Goal: Task Accomplishment & Management: Manage account settings

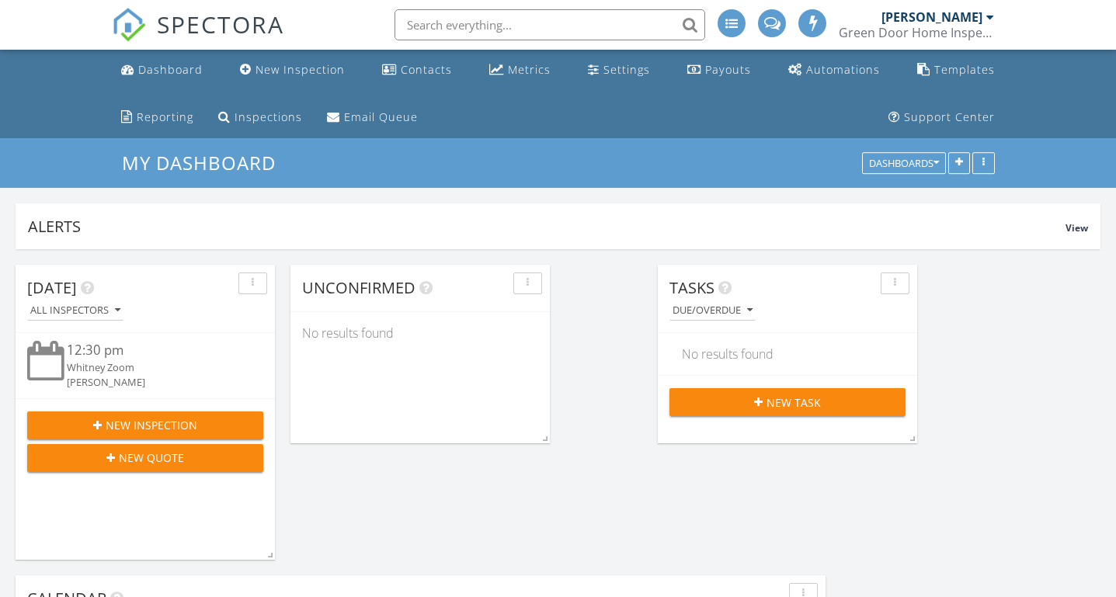
scroll to position [6499, 1116]
click at [603, 76] on div "Settings" at bounding box center [626, 69] width 47 height 15
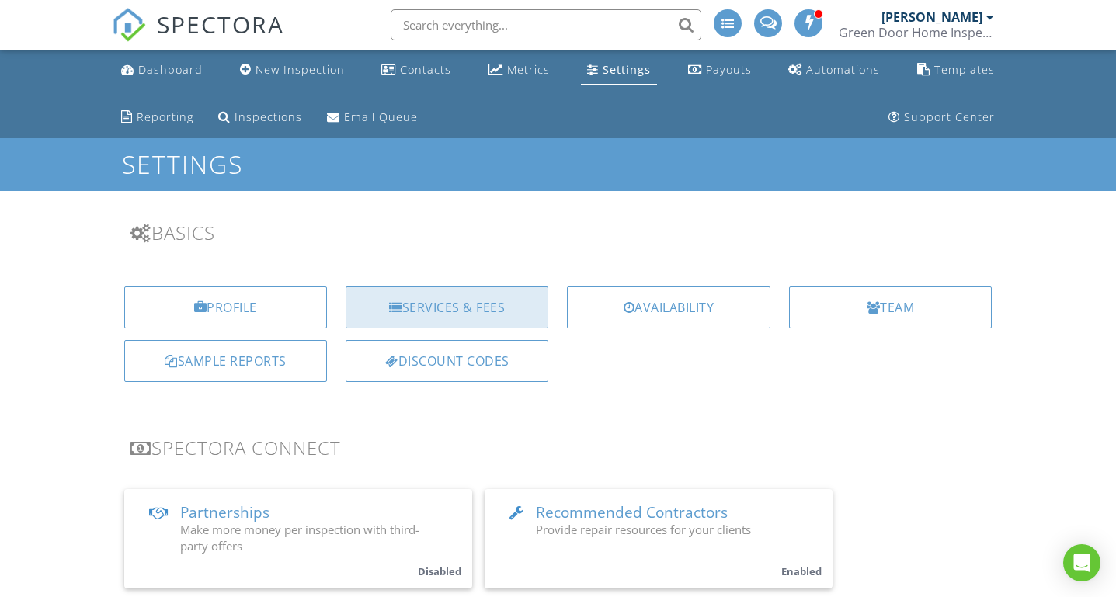
click at [487, 299] on div "Services & Fees" at bounding box center [446, 307] width 203 height 42
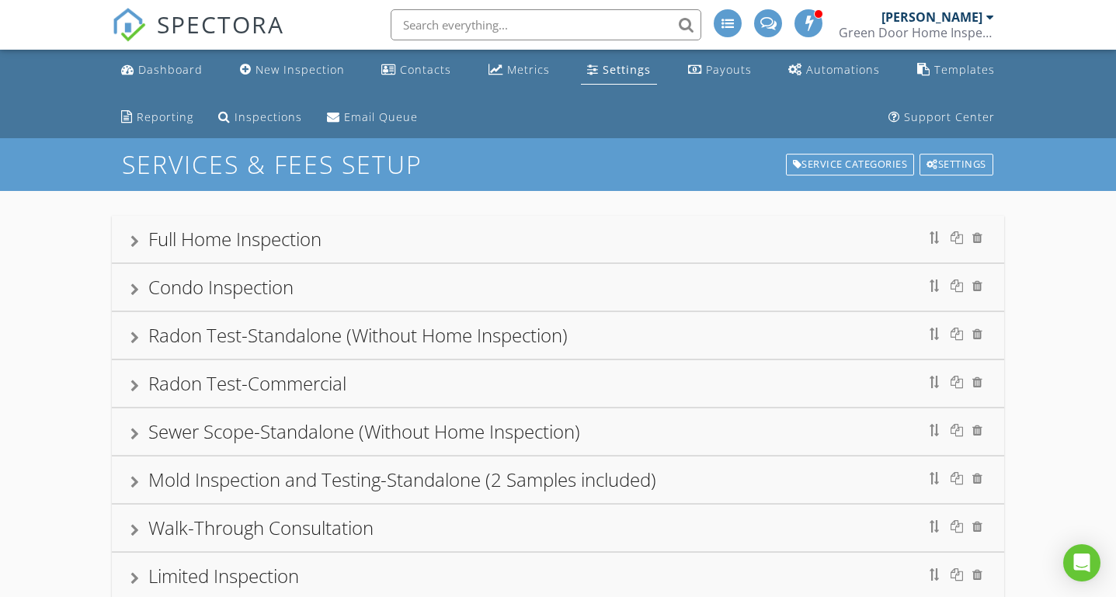
click at [130, 234] on div "Full Home Inspection" at bounding box center [558, 239] width 856 height 28
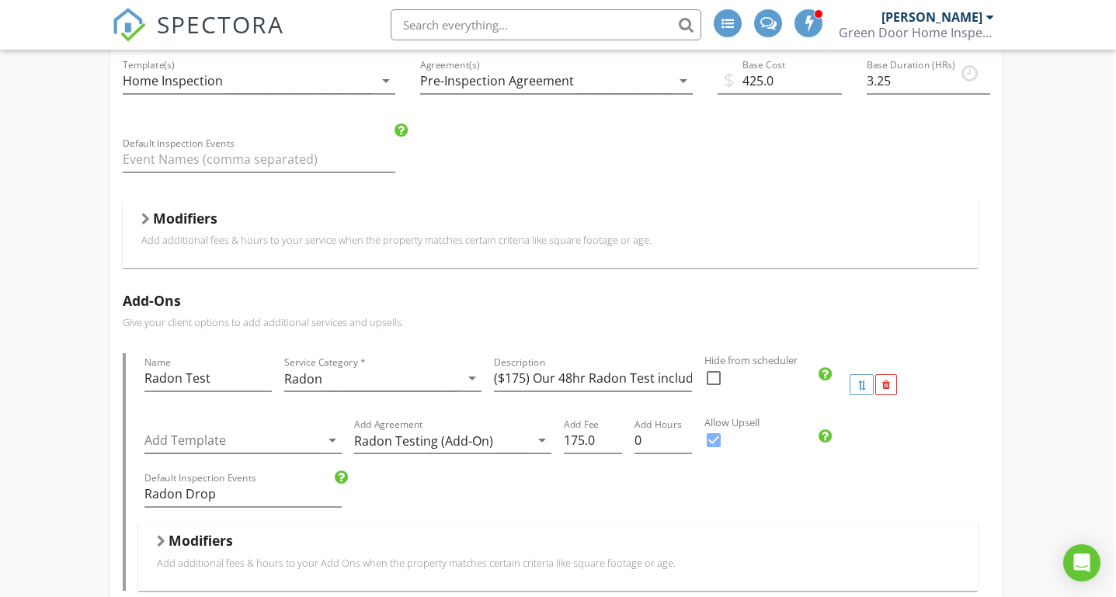
scroll to position [270, 2]
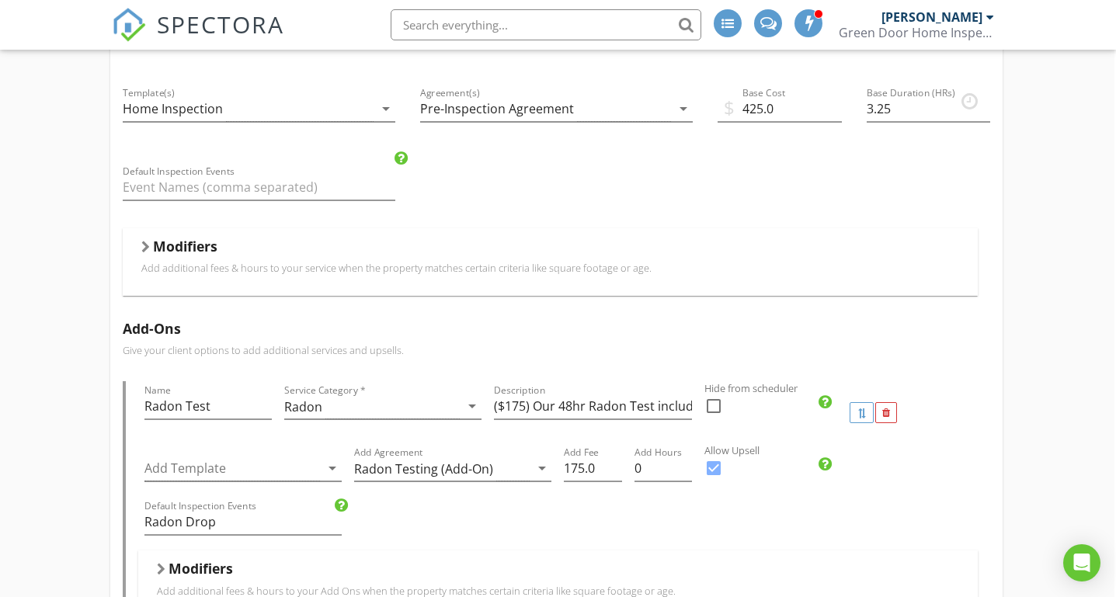
click at [151, 238] on div "Modifiers" at bounding box center [550, 250] width 818 height 24
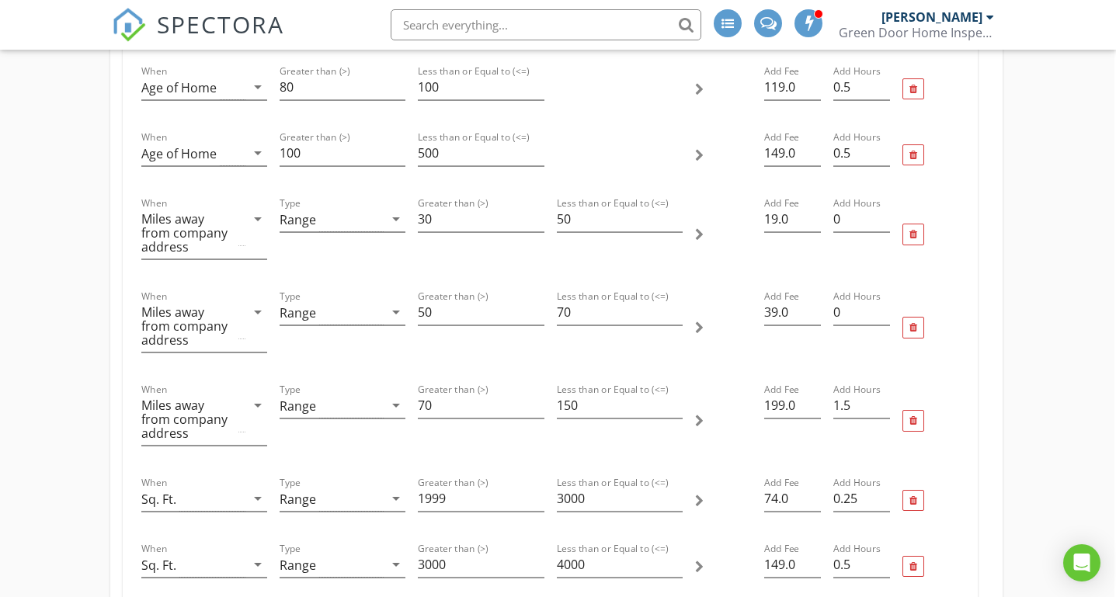
scroll to position [669, 2]
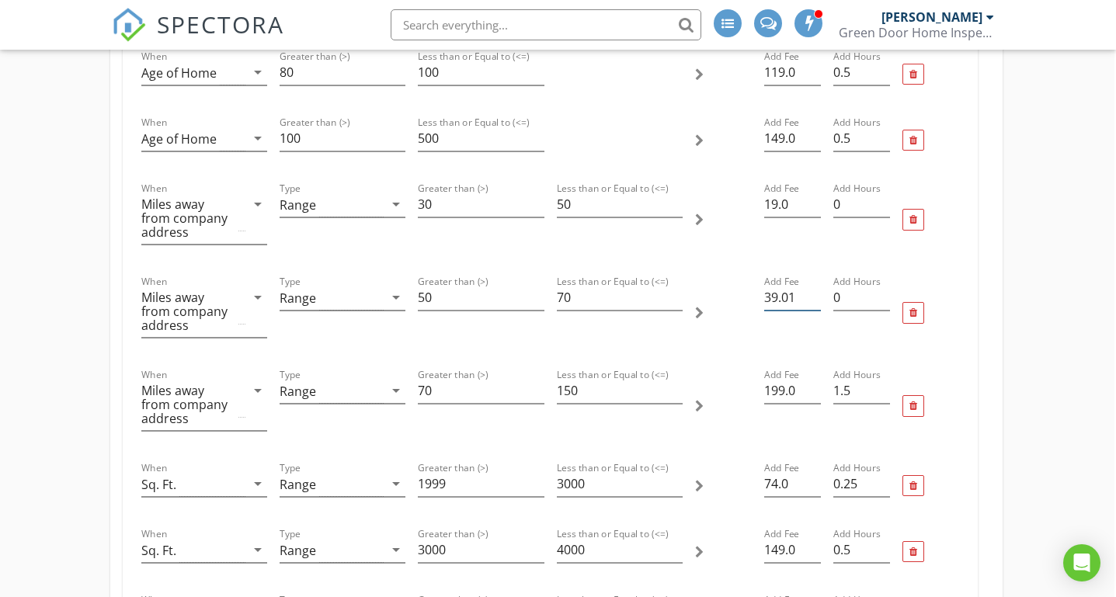
click at [816, 295] on input "39.01" at bounding box center [792, 298] width 57 height 26
click at [816, 295] on input "39.02" at bounding box center [792, 298] width 57 height 26
click at [816, 295] on input "39.03" at bounding box center [792, 298] width 57 height 26
click at [816, 295] on input "39.1" at bounding box center [792, 298] width 57 height 26
click at [790, 297] on input "39.1" at bounding box center [792, 298] width 57 height 26
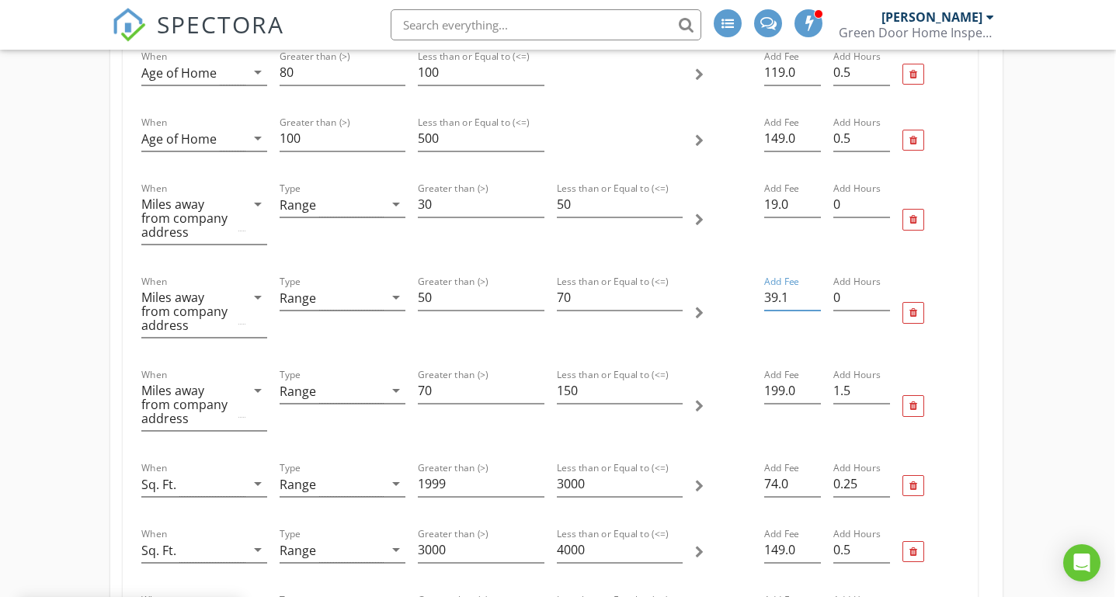
click at [790, 297] on input "39.1" at bounding box center [792, 298] width 57 height 26
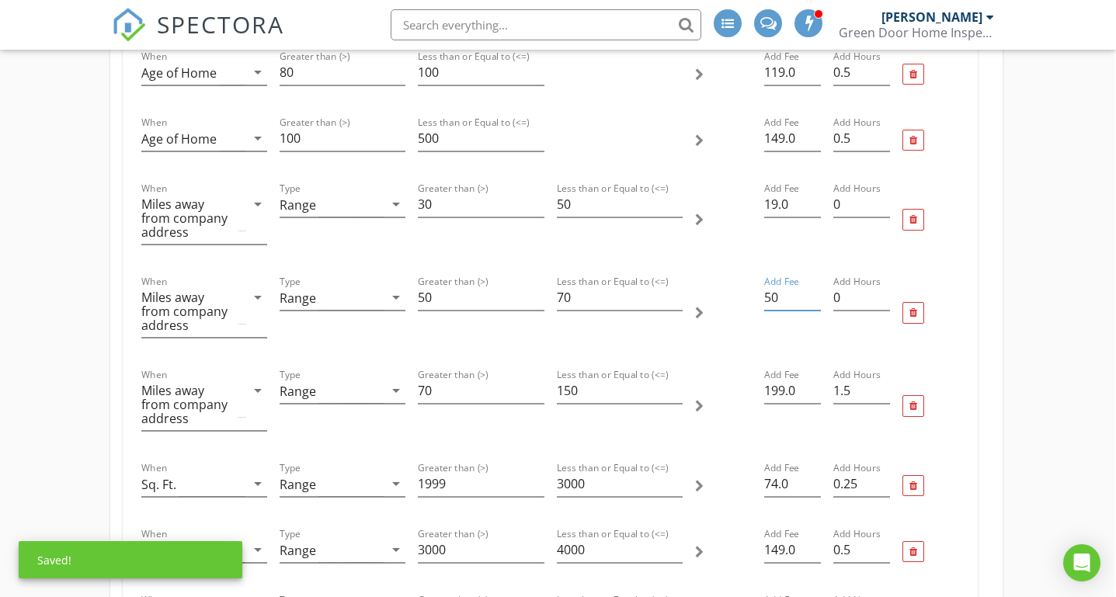
type input "50"
click at [730, 293] on div at bounding box center [723, 312] width 69 height 93
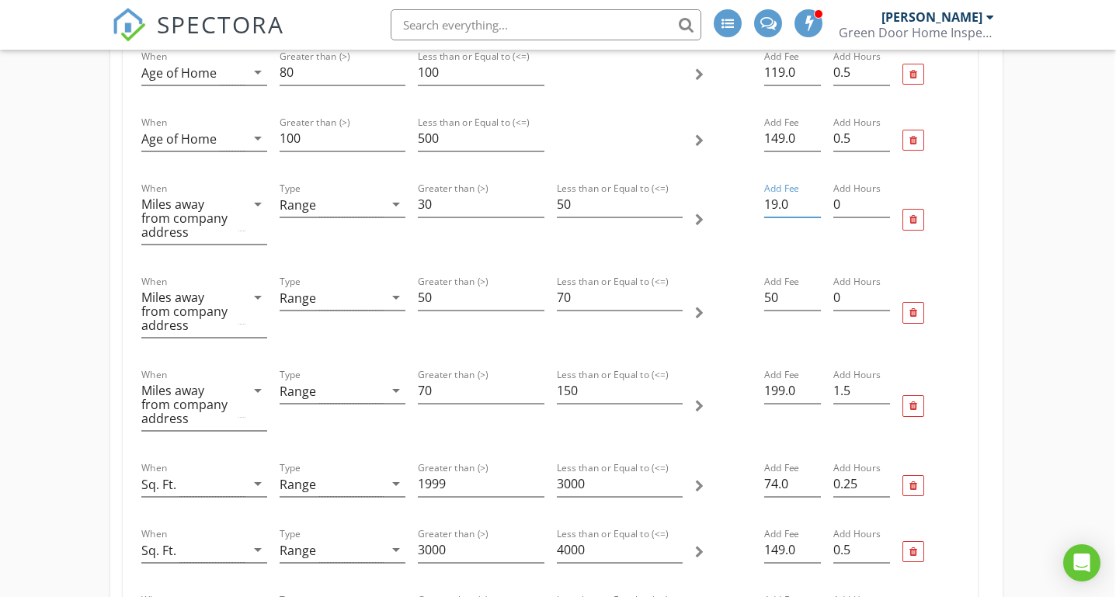
click at [791, 200] on input "19.0" at bounding box center [792, 205] width 57 height 26
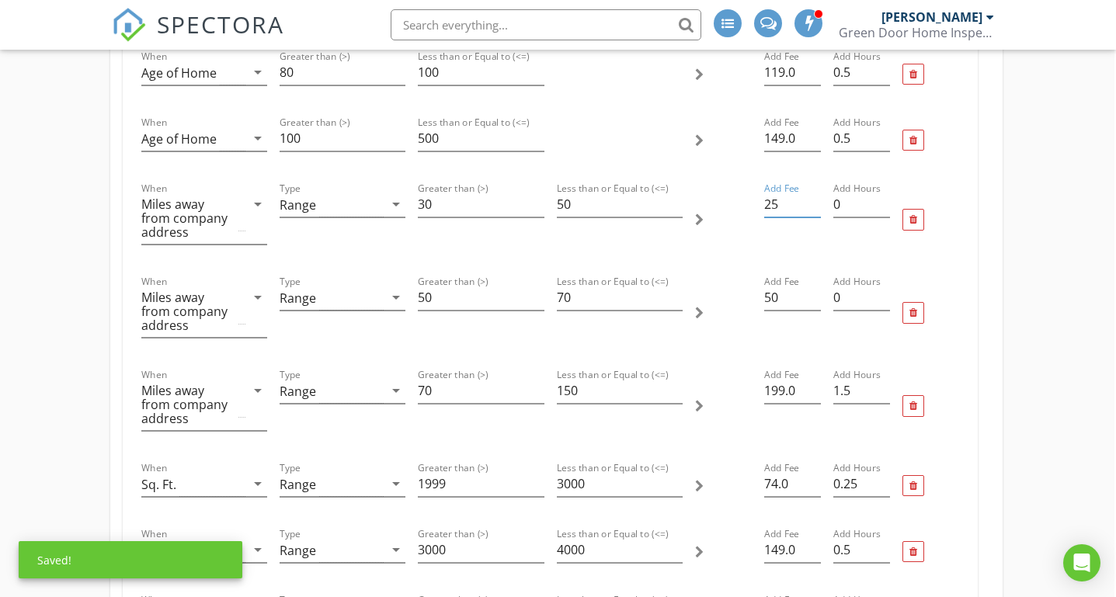
type input "25"
click at [749, 310] on div at bounding box center [723, 312] width 69 height 93
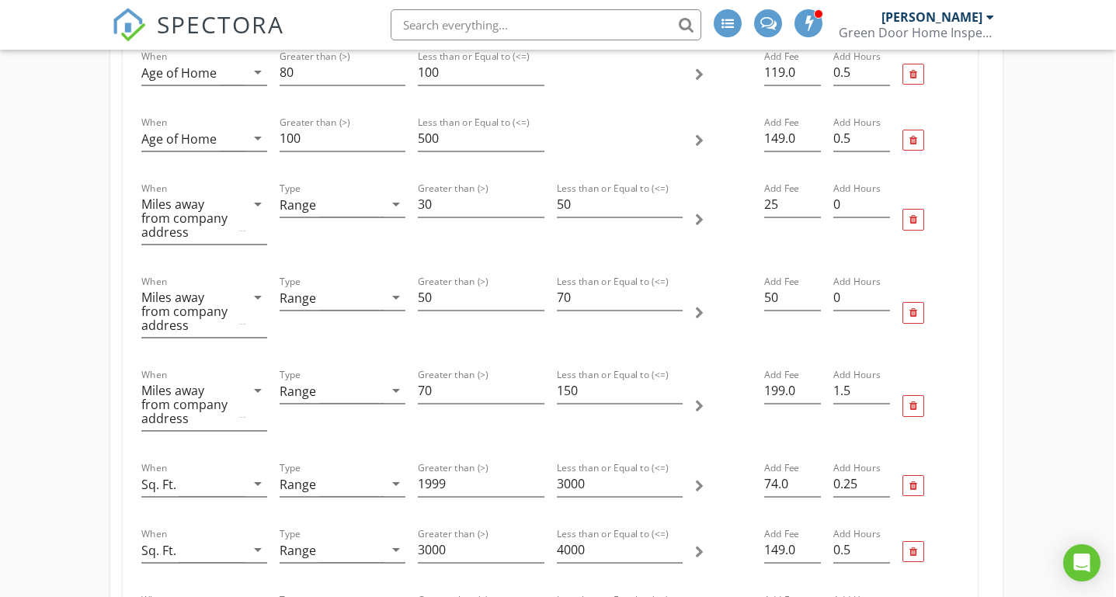
click at [735, 396] on div at bounding box center [723, 405] width 69 height 93
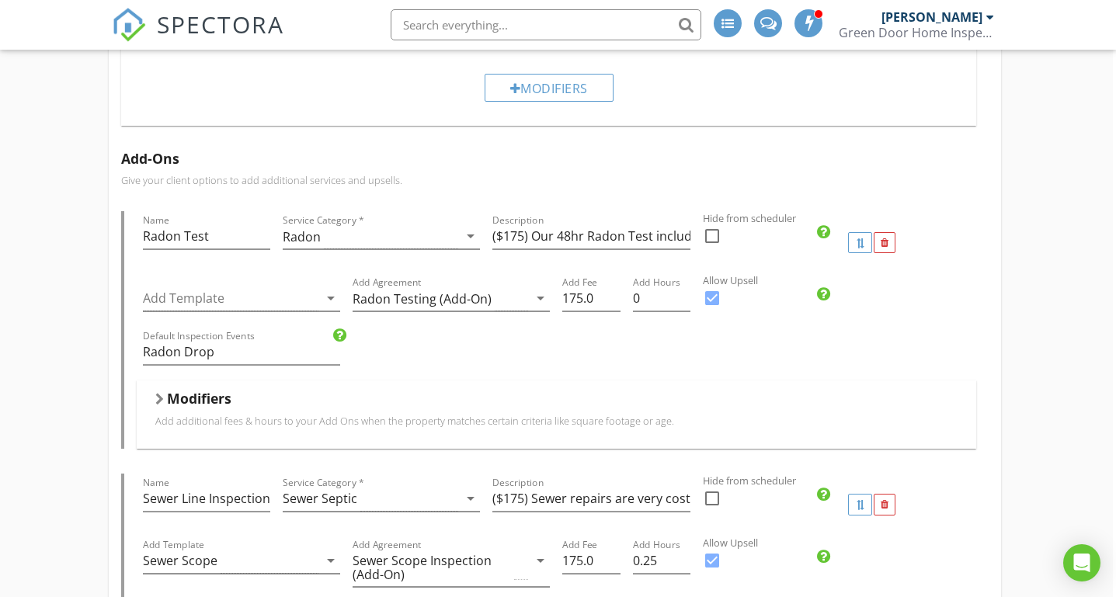
scroll to position [1675, 3]
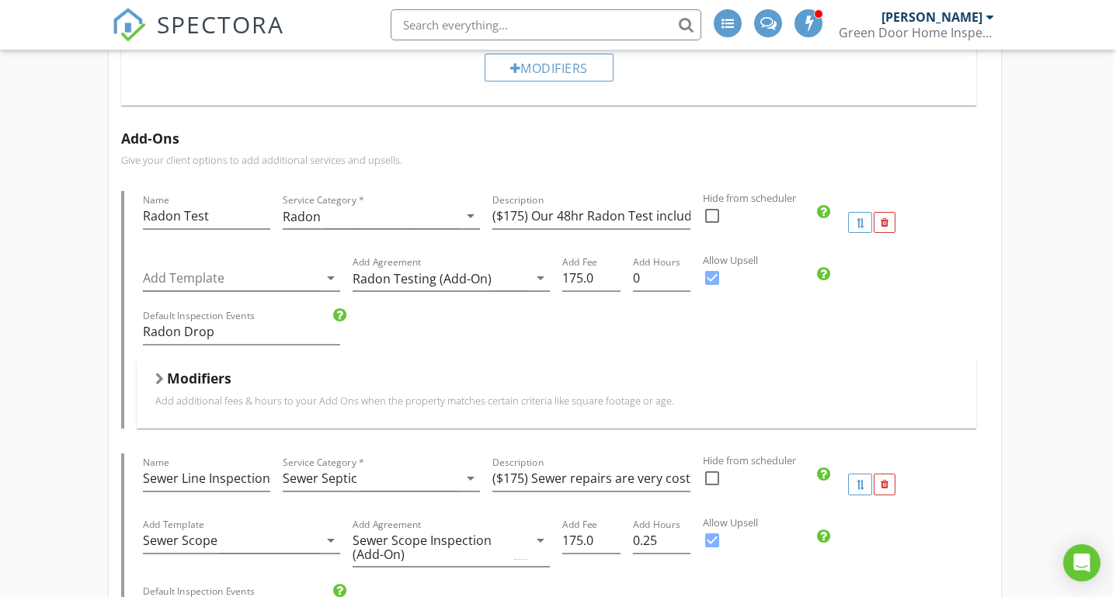
click at [165, 378] on div "Modifiers" at bounding box center [556, 382] width 803 height 24
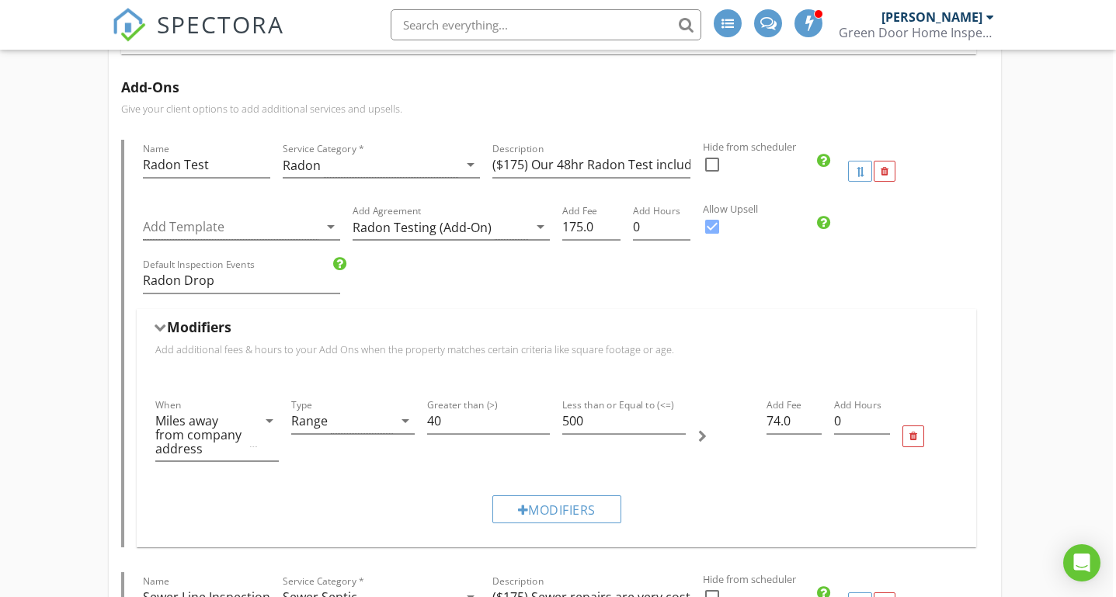
scroll to position [1719, 3]
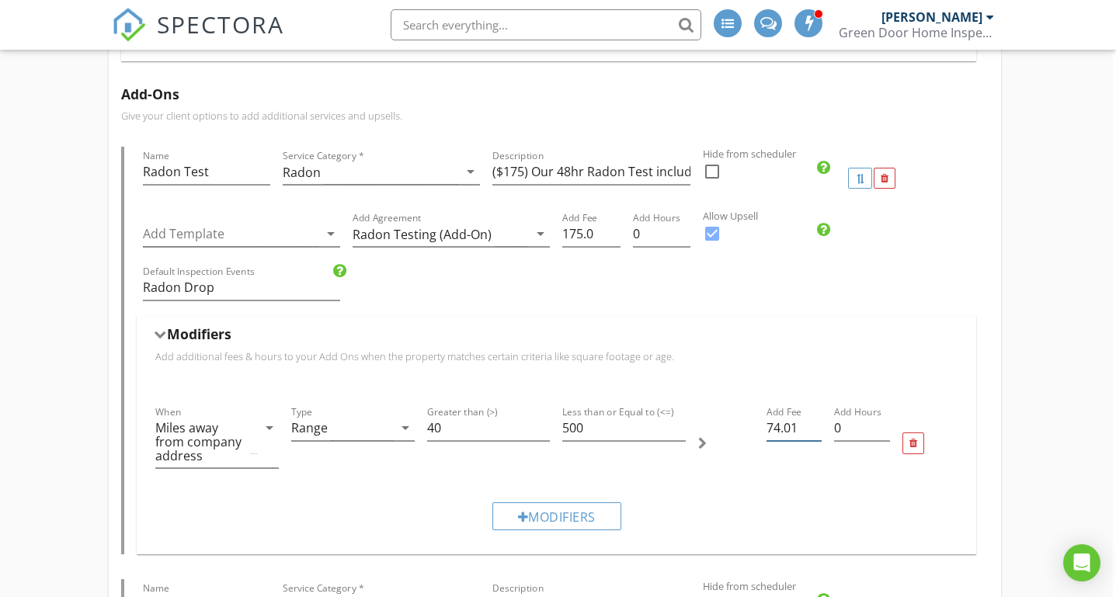
click at [814, 423] on input "74.01" at bounding box center [793, 428] width 55 height 26
click at [789, 427] on input "74.01" at bounding box center [793, 428] width 55 height 26
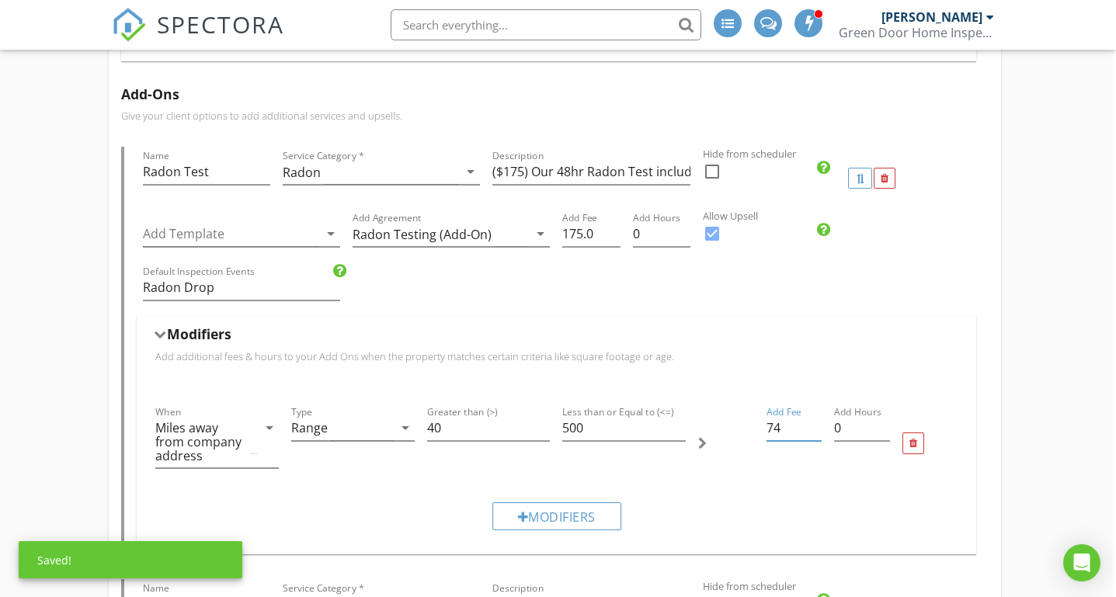
type input "74"
click at [780, 456] on div "Add Fee 74" at bounding box center [794, 443] width 68 height 93
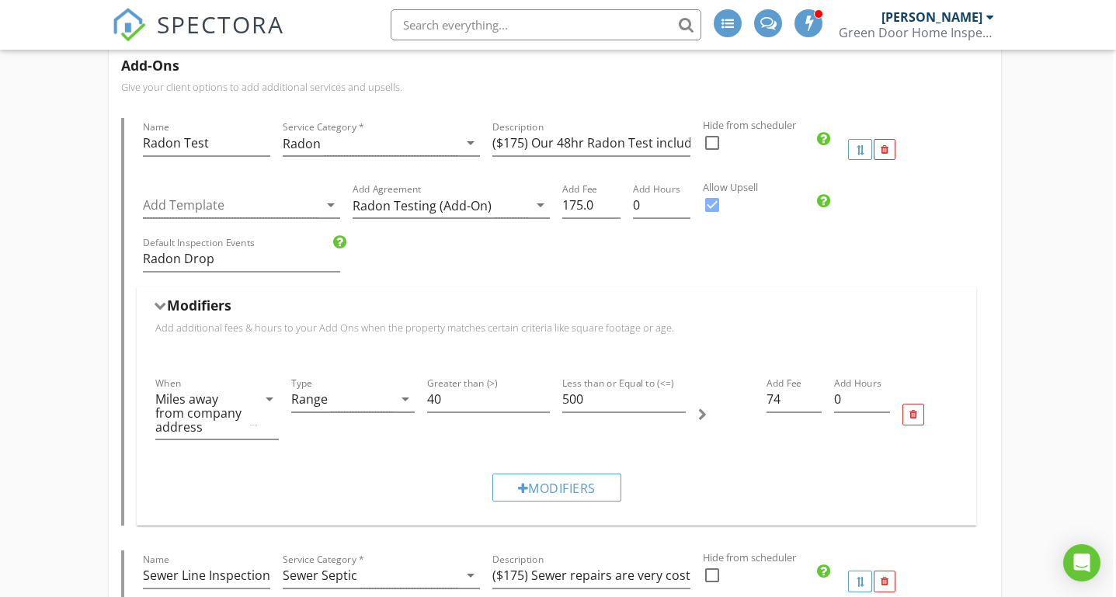
scroll to position [1746, 3]
click at [710, 447] on div at bounding box center [726, 416] width 68 height 93
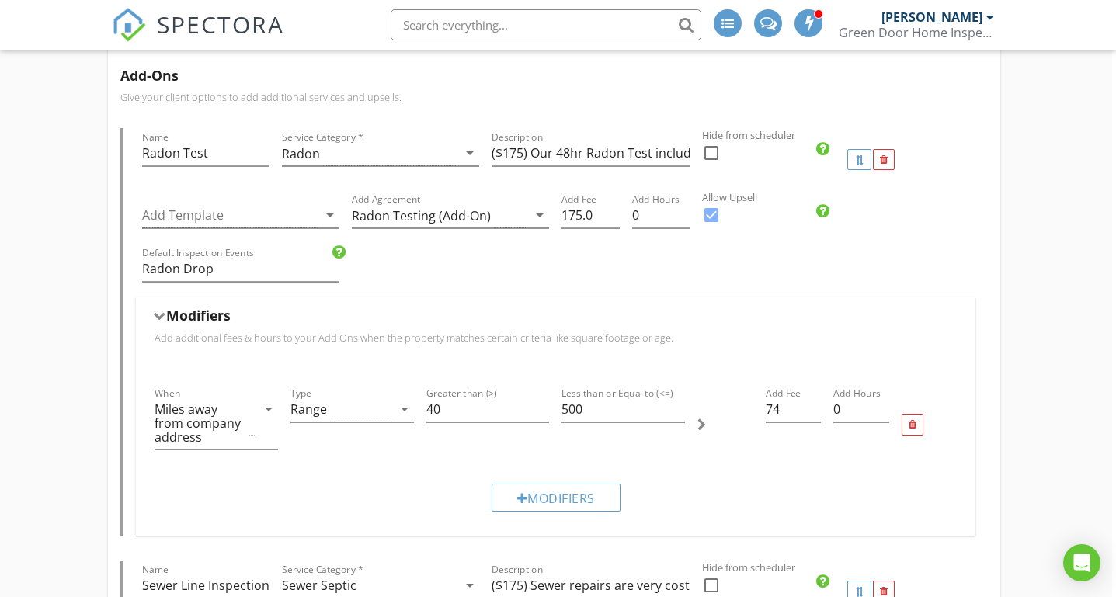
scroll to position [1738, 4]
click at [543, 413] on input "39" at bounding box center [487, 409] width 123 height 26
click at [543, 413] on input "38" at bounding box center [487, 409] width 123 height 26
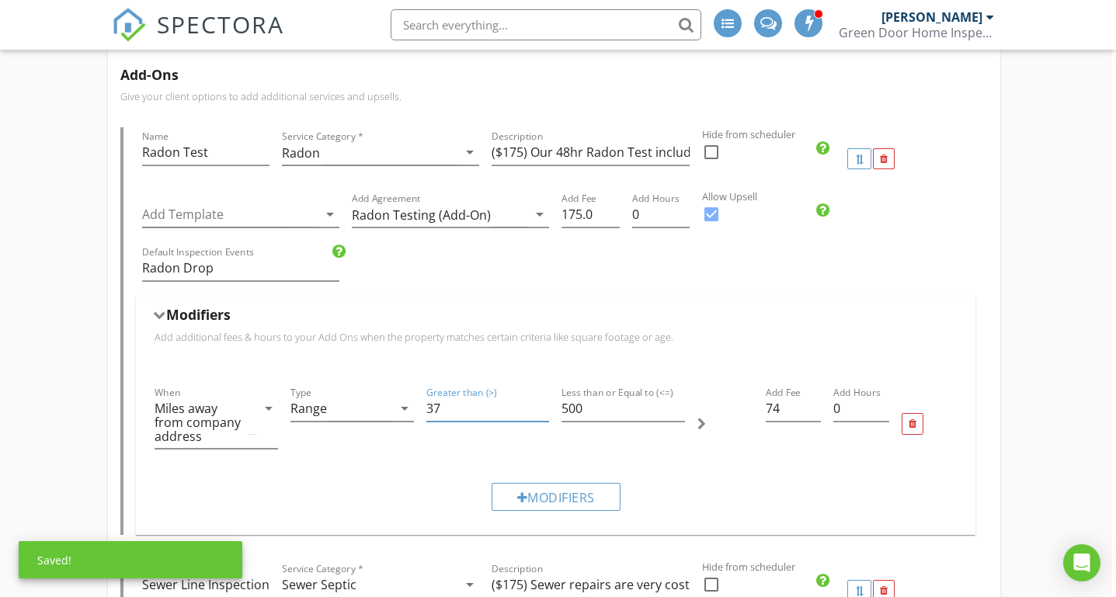
click at [543, 413] on input "37" at bounding box center [487, 409] width 123 height 26
click at [543, 413] on input "36" at bounding box center [487, 409] width 123 height 26
type input "35"
click at [543, 413] on input "35" at bounding box center [487, 409] width 123 height 26
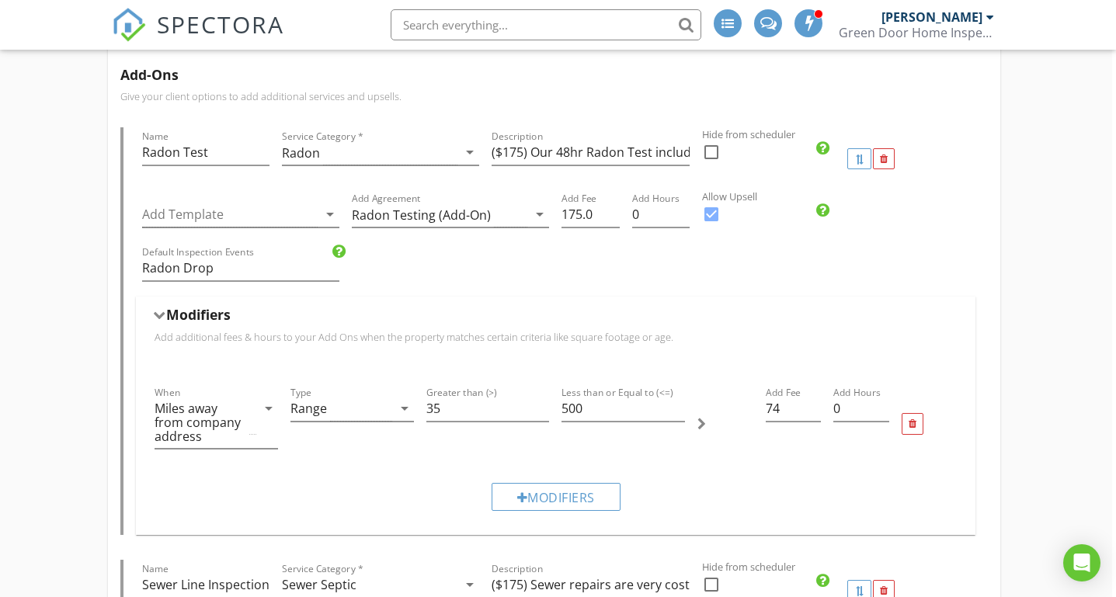
click at [445, 455] on div "Greater than (>) 35" at bounding box center [488, 423] width 136 height 93
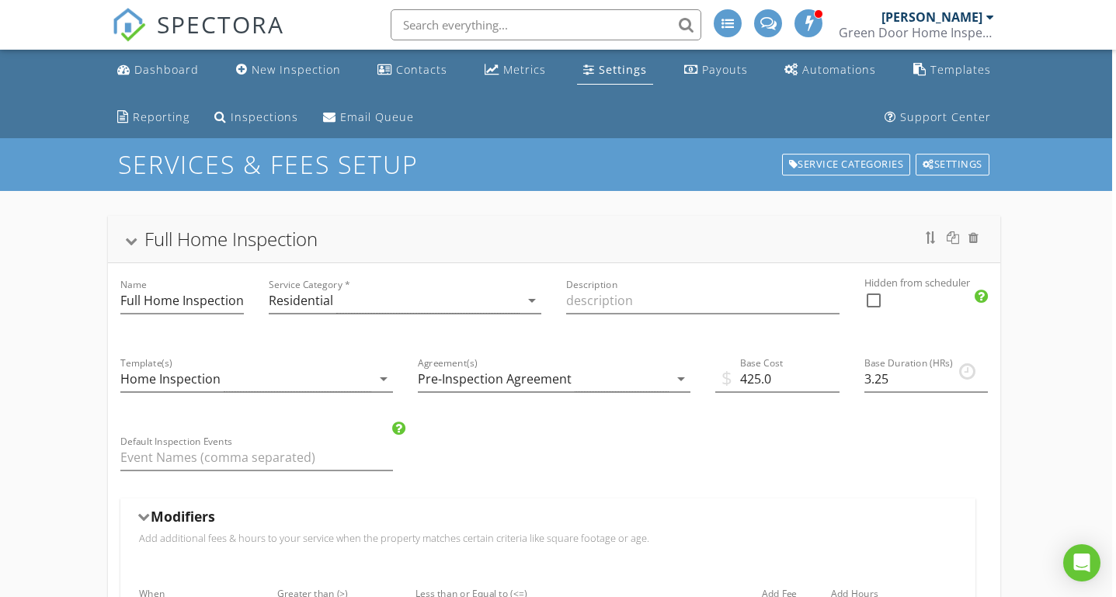
scroll to position [0, 4]
click at [127, 235] on div "Full Home Inspection" at bounding box center [555, 239] width 856 height 28
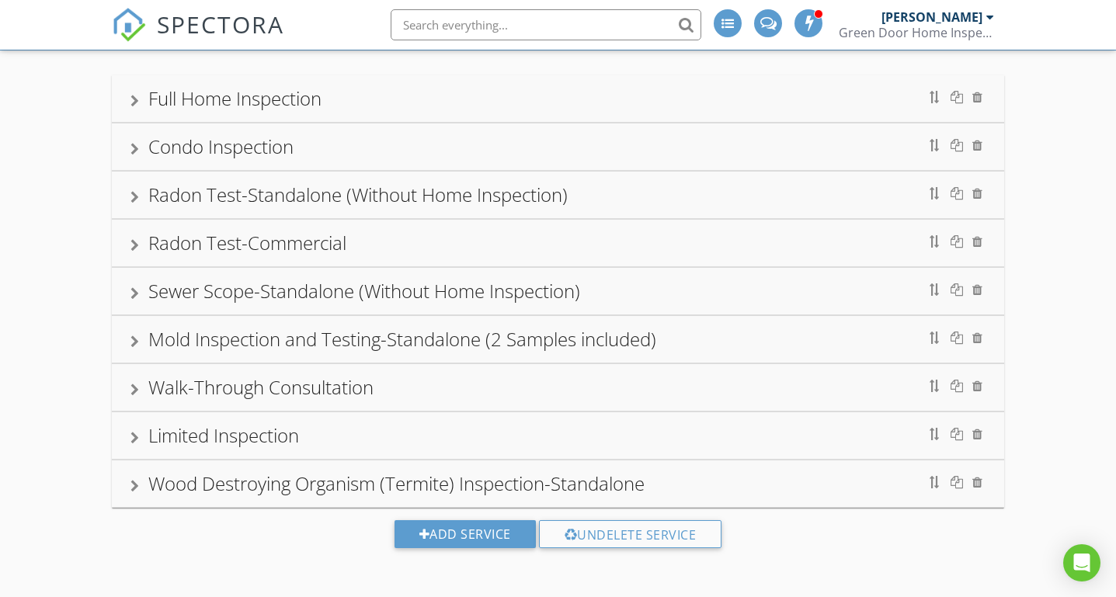
scroll to position [140, 0]
click at [131, 97] on div at bounding box center [134, 101] width 9 height 12
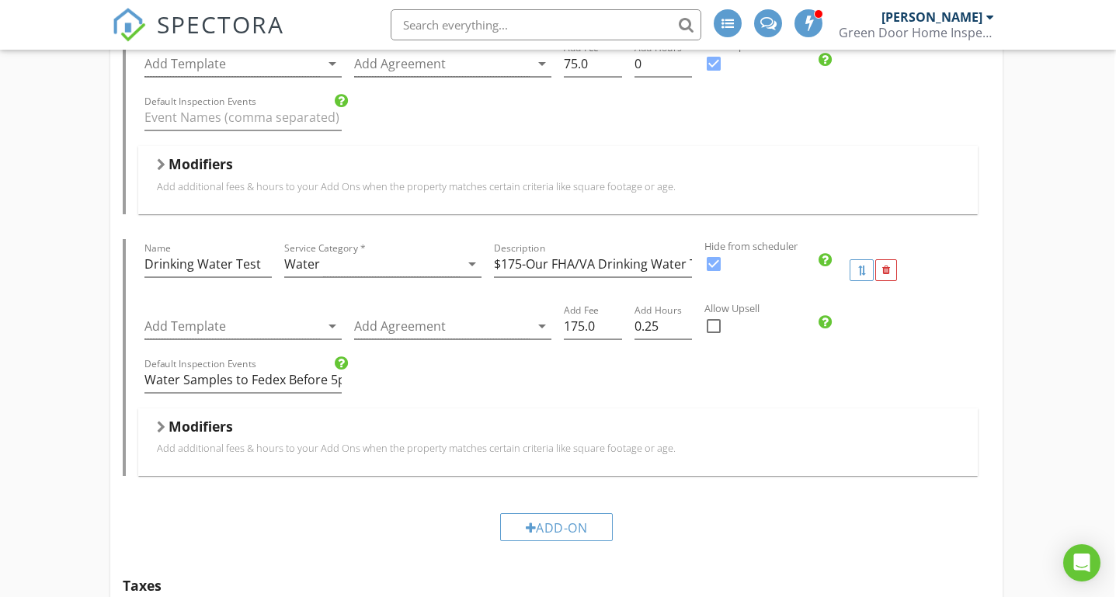
scroll to position [2824, 3]
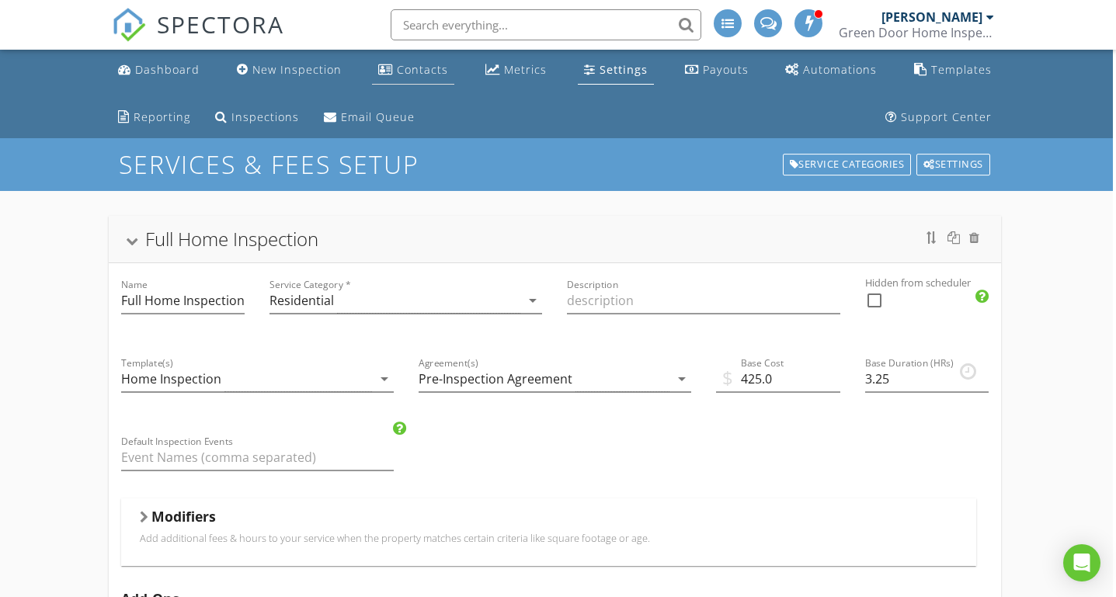
scroll to position [0, 3]
click at [314, 67] on div "New Inspection" at bounding box center [296, 69] width 89 height 15
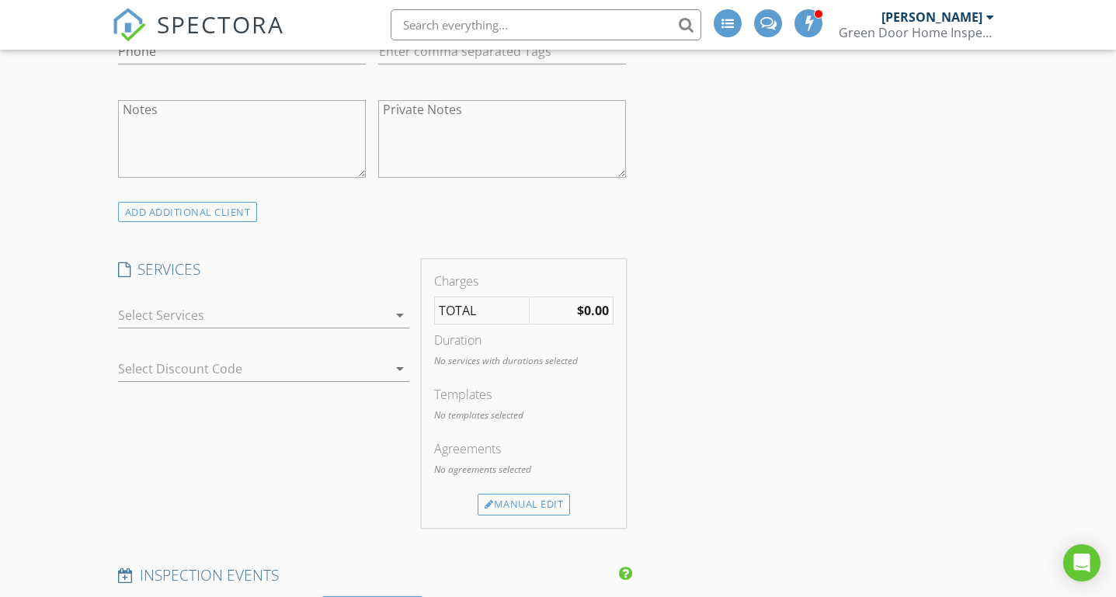
scroll to position [728, 0]
click at [308, 310] on div at bounding box center [252, 314] width 269 height 25
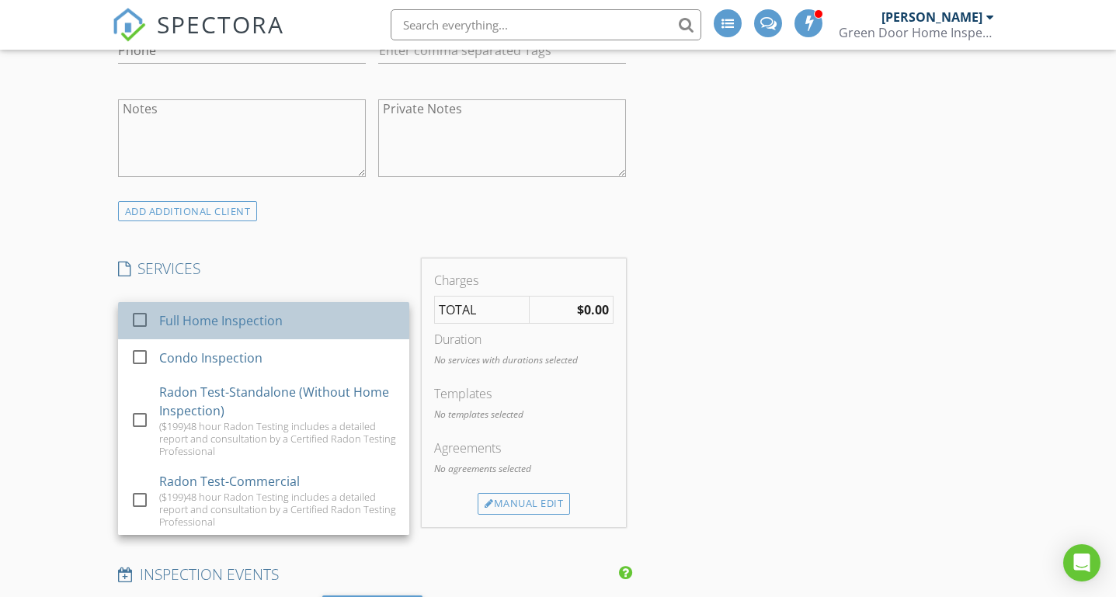
click at [284, 333] on div "Full Home Inspection" at bounding box center [277, 320] width 238 height 31
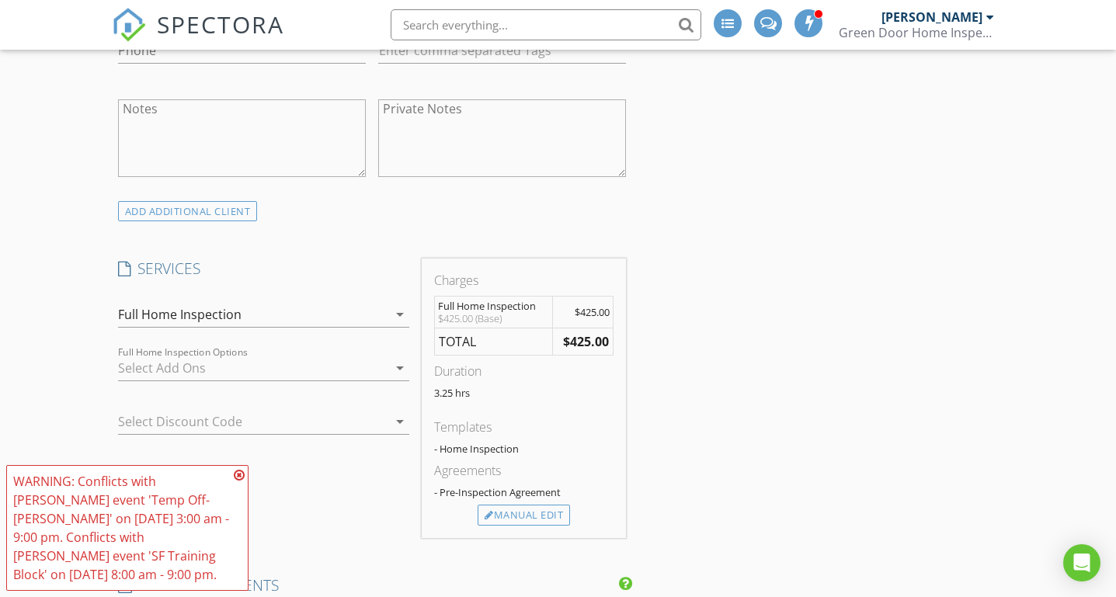
click at [257, 374] on div at bounding box center [252, 368] width 269 height 25
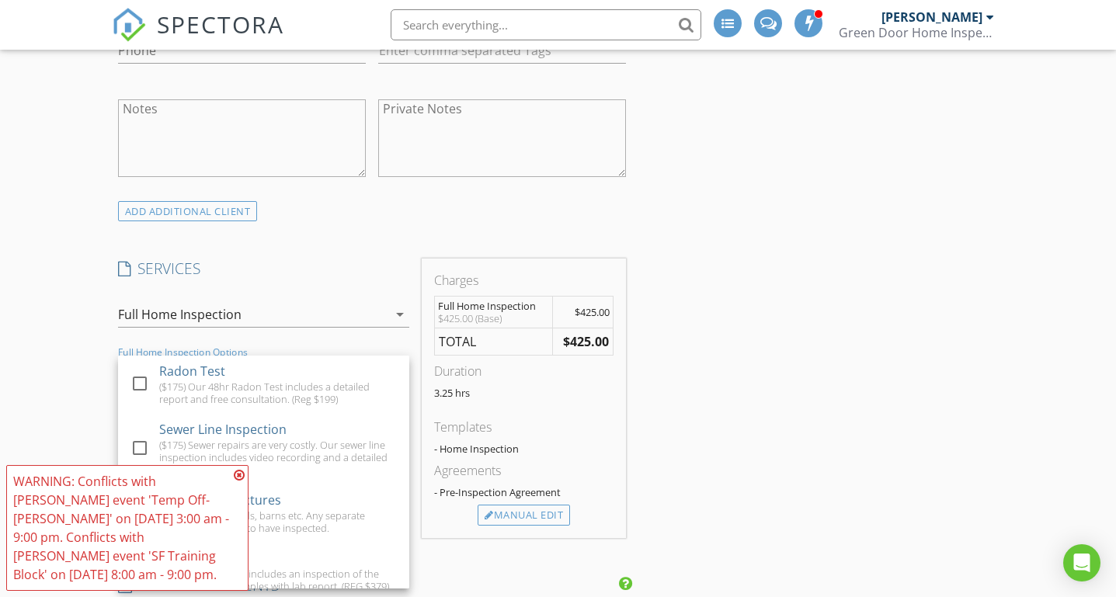
click at [236, 478] on icon at bounding box center [239, 475] width 11 height 12
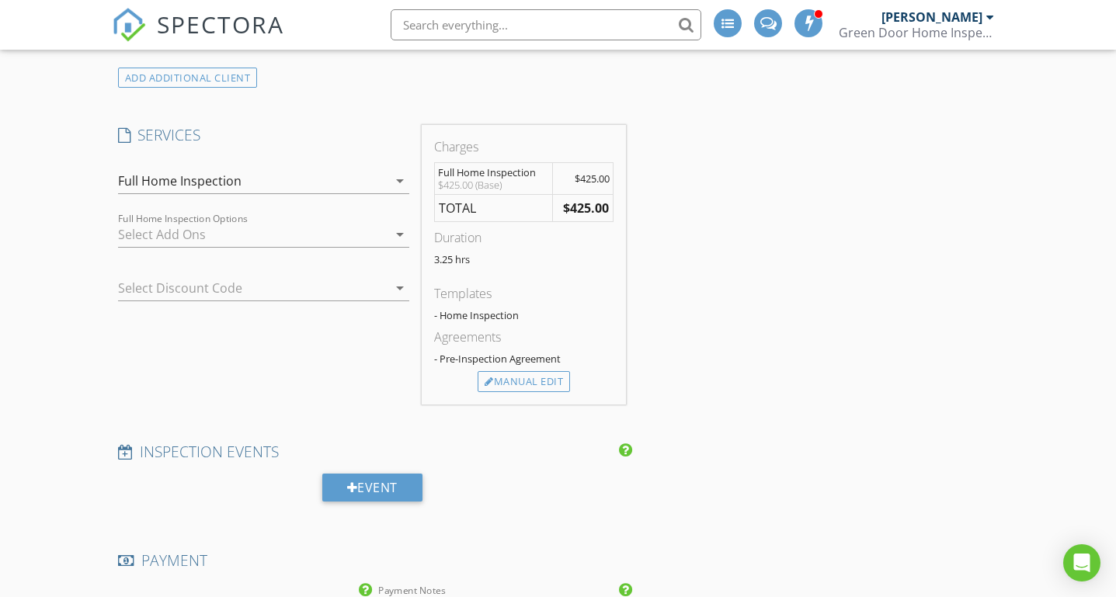
scroll to position [863, 0]
click at [253, 222] on div at bounding box center [252, 233] width 269 height 25
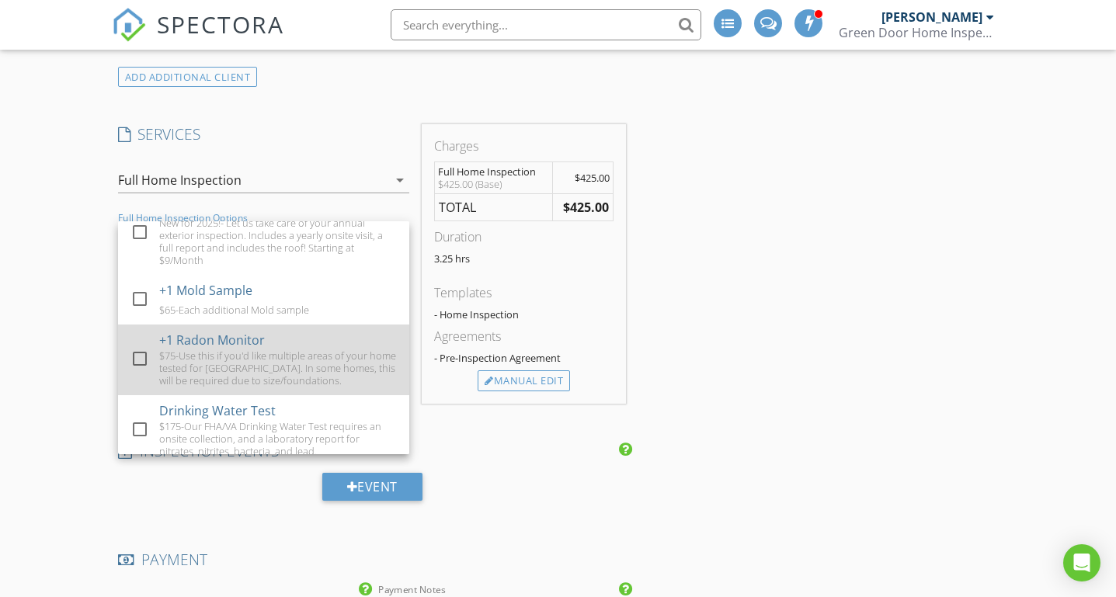
scroll to position [425, 0]
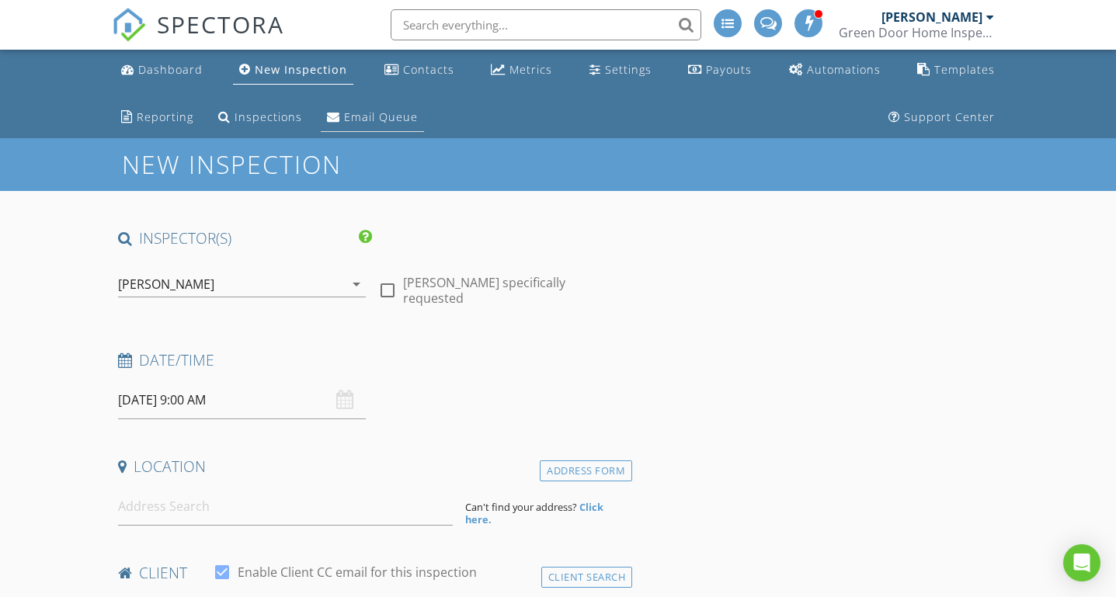
scroll to position [0, 0]
click at [609, 68] on div "Settings" at bounding box center [628, 69] width 47 height 15
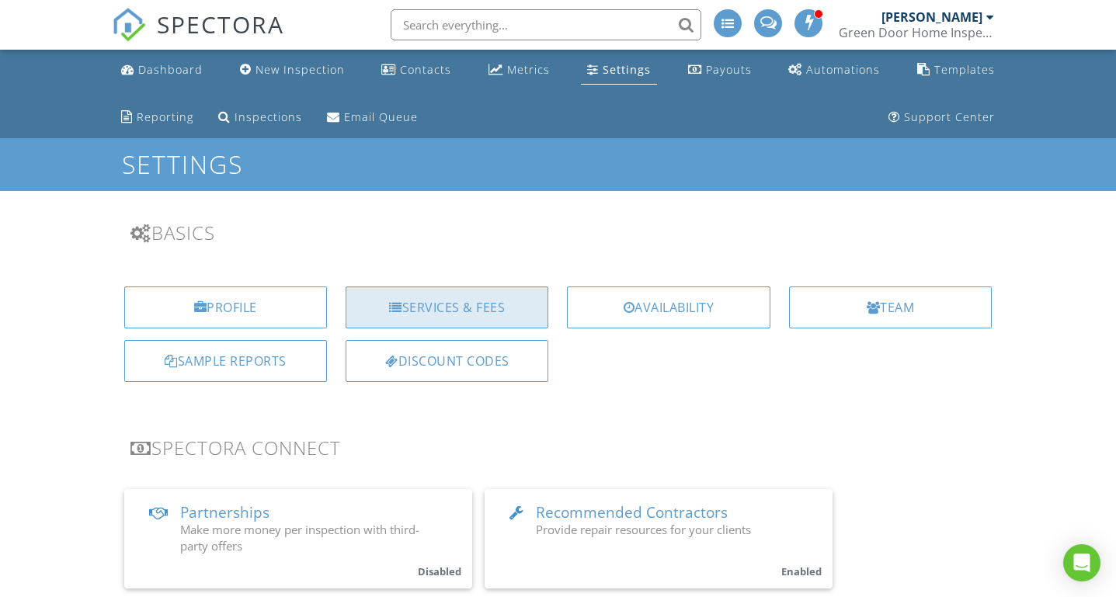
click at [446, 291] on div "Services & Fees" at bounding box center [446, 307] width 203 height 42
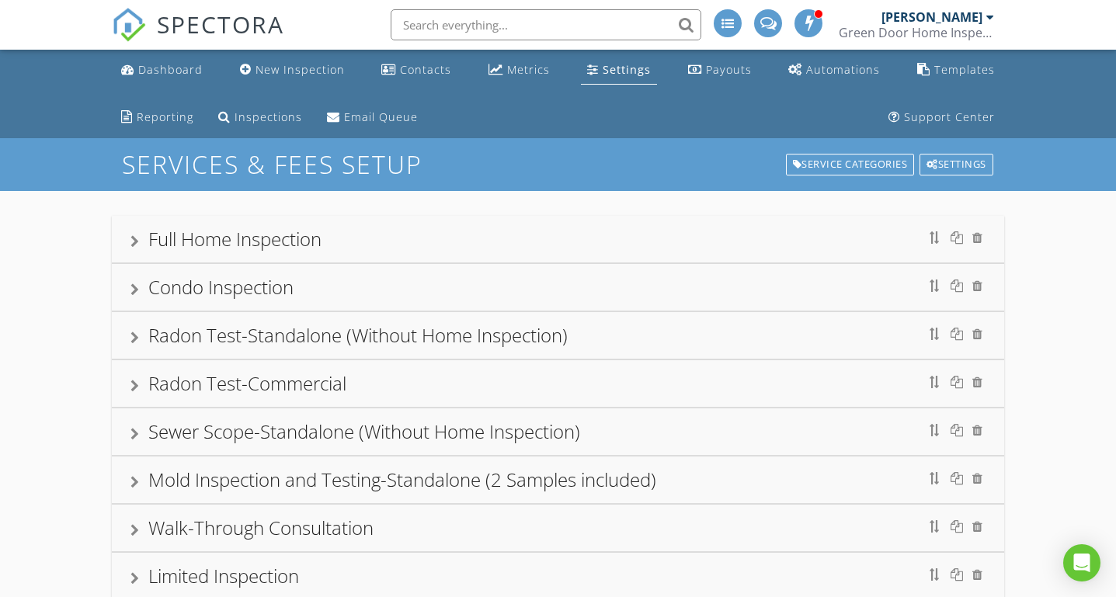
click at [130, 238] on div at bounding box center [134, 241] width 9 height 12
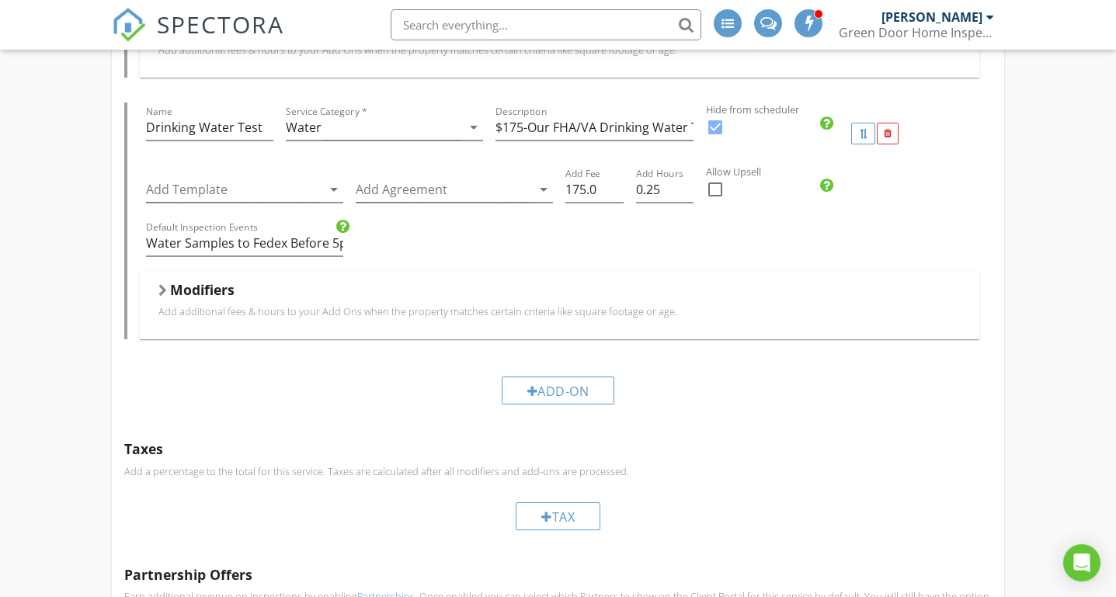
scroll to position [2963, 0]
click at [616, 129] on input "$175-Our FHA/VA Drinking Water Test requires an onsite collection, and a labora…" at bounding box center [593, 126] width 197 height 26
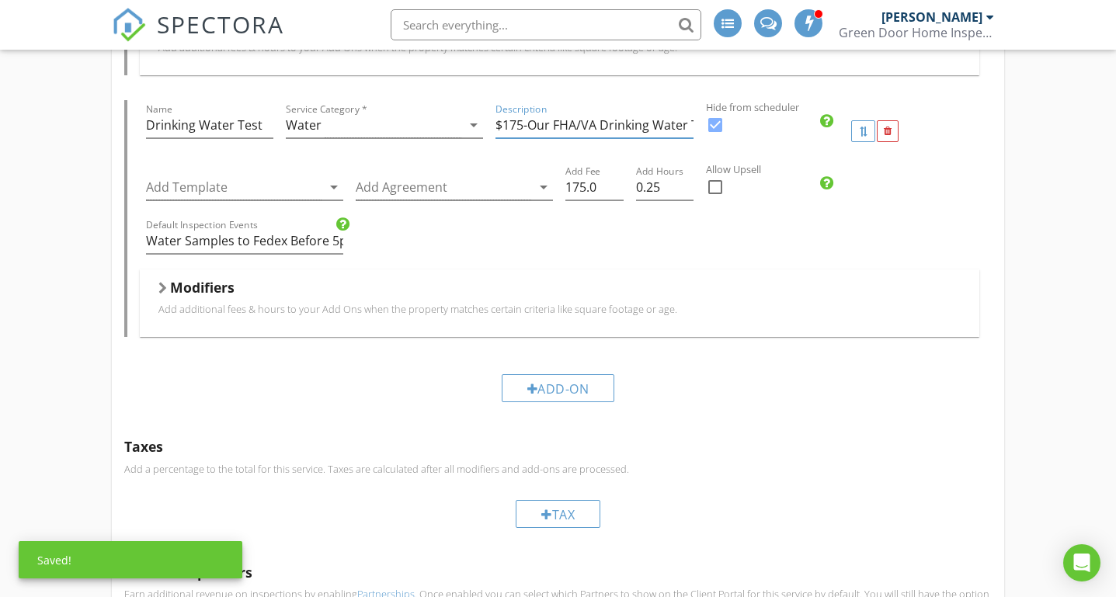
type input "$175-Our FHA/VA Drinking Water Test includes an onsite collection, and a labora…"
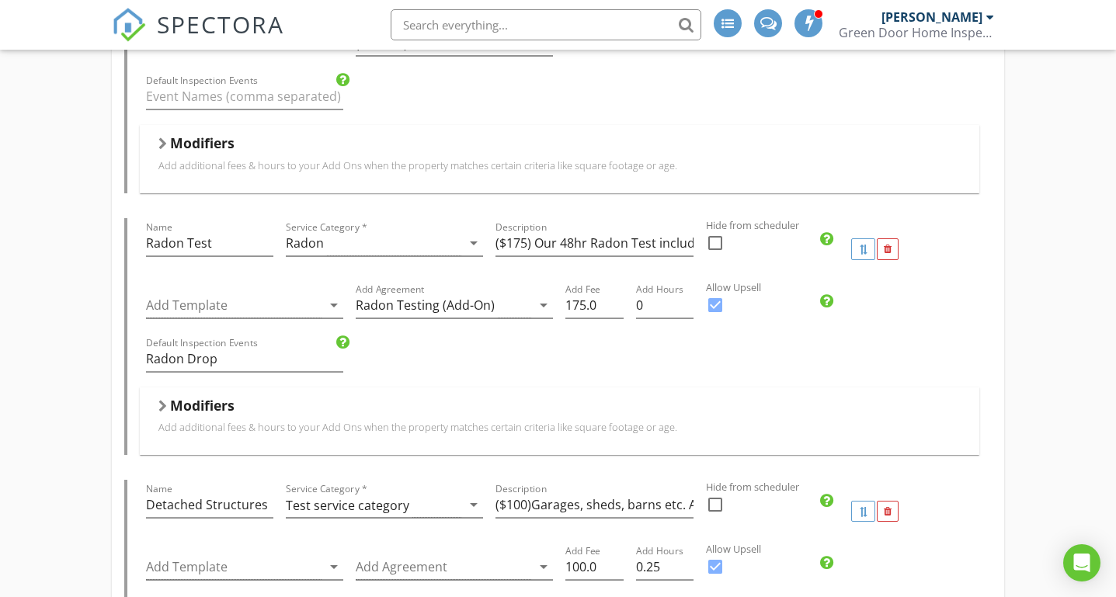
scroll to position [699, 0]
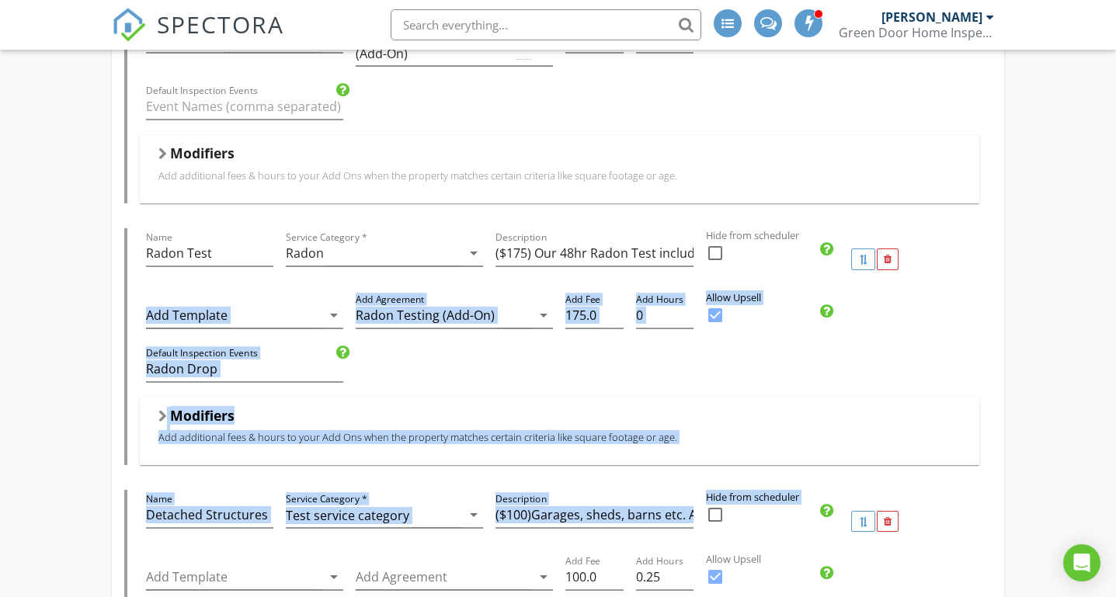
drag, startPoint x: 861, startPoint y: 521, endPoint x: 874, endPoint y: 210, distance: 310.8
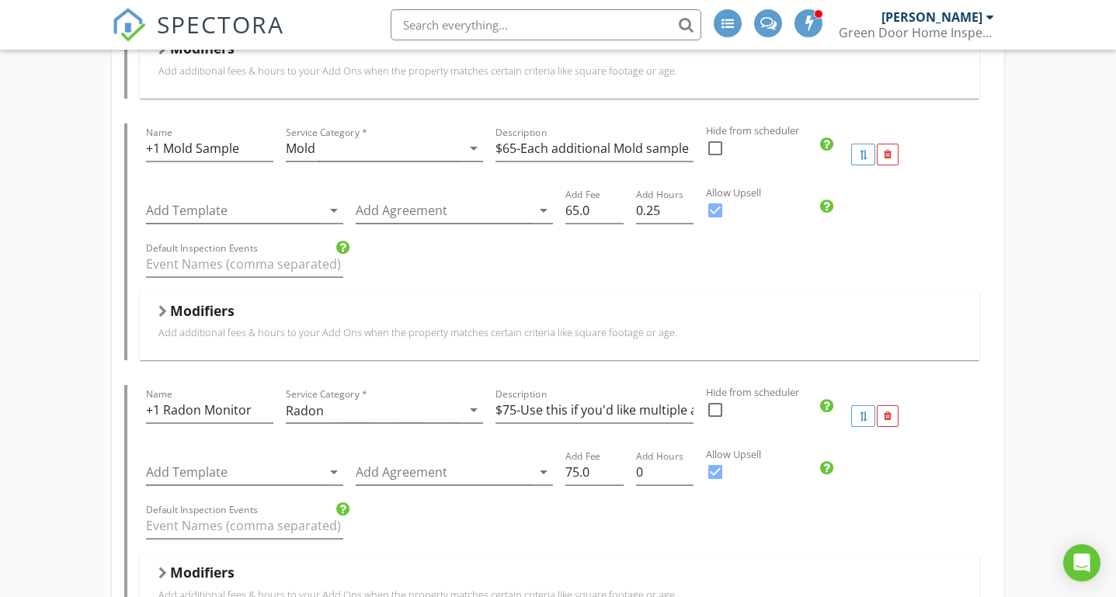
scroll to position [2431, 0]
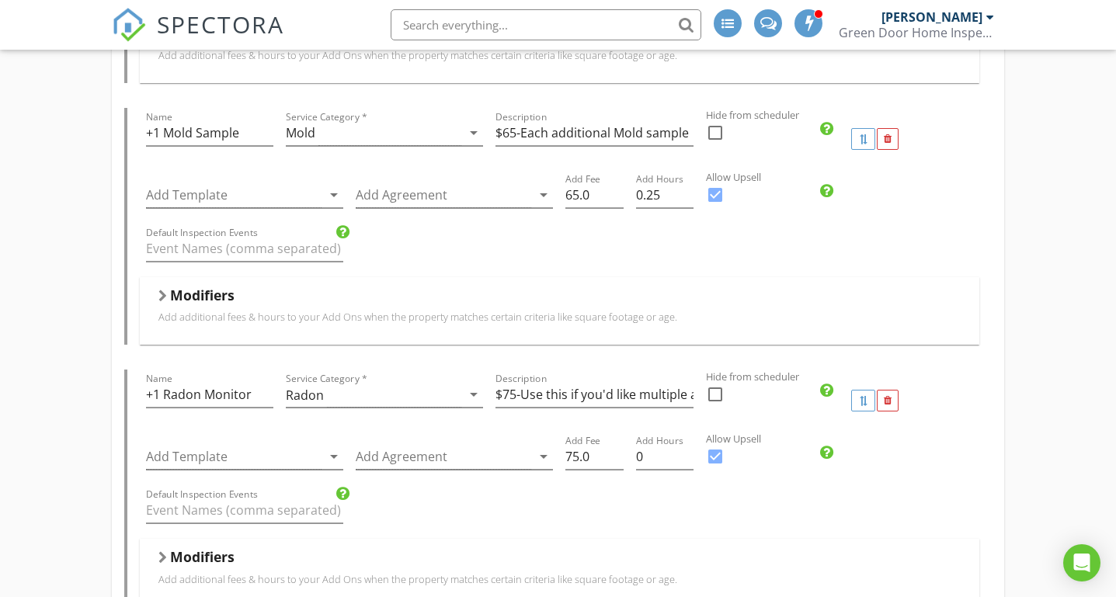
drag, startPoint x: 861, startPoint y: 396, endPoint x: 856, endPoint y: 345, distance: 50.8
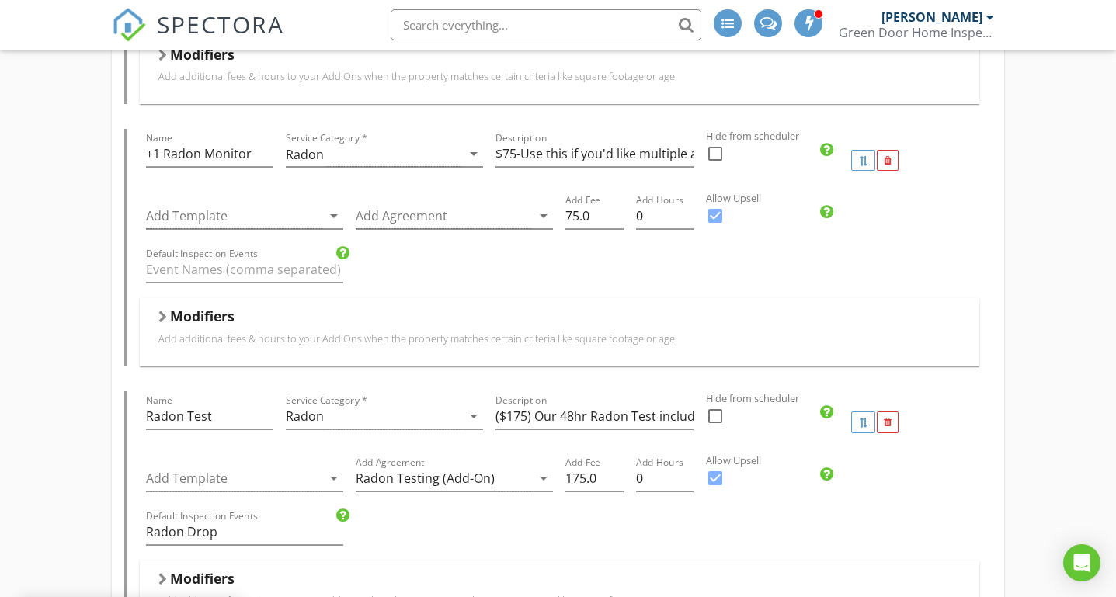
scroll to position [1064, 0]
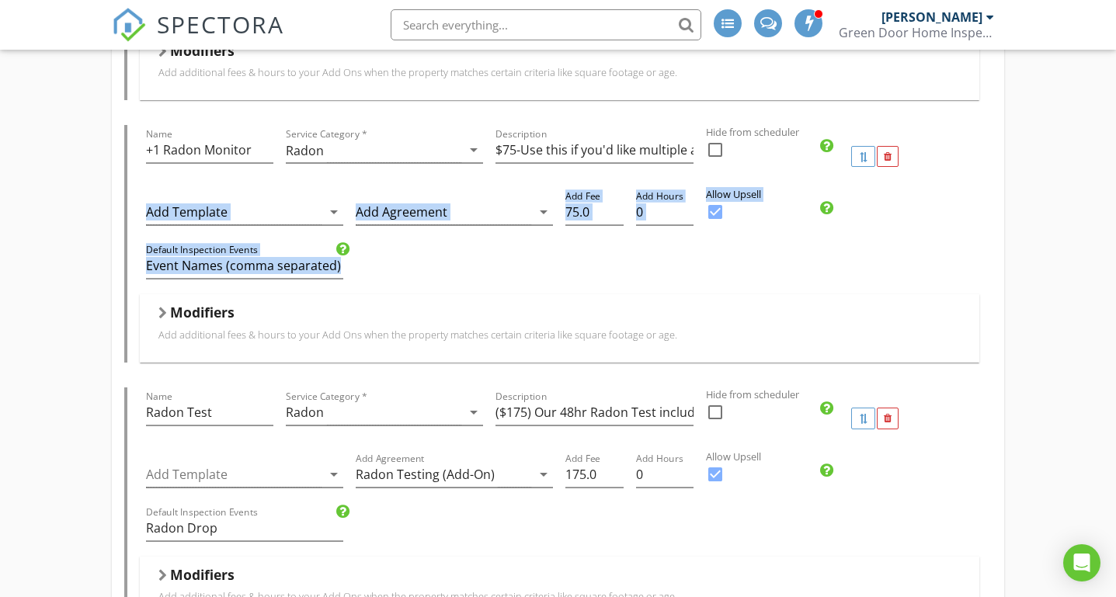
drag, startPoint x: 861, startPoint y: 161, endPoint x: 861, endPoint y: 286, distance: 125.0
click at [861, 289] on div "Name +1 Radon Monitor Service Category * Radon arrow_drop_down Description $75-…" at bounding box center [558, 243] width 868 height 237
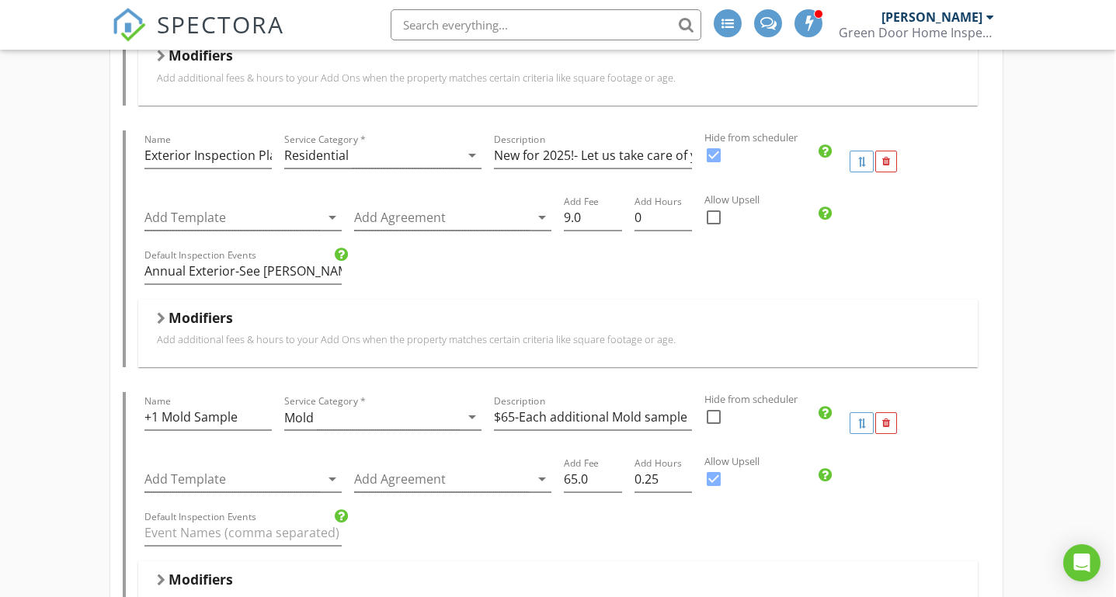
scroll to position [2412, 2]
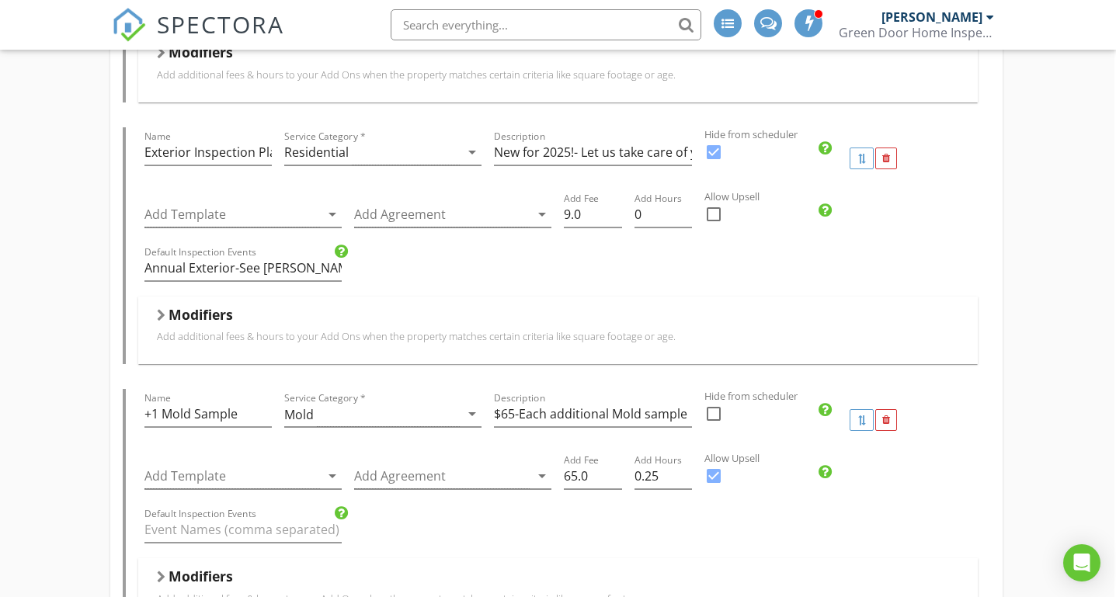
drag, startPoint x: 862, startPoint y: 420, endPoint x: 860, endPoint y: 362, distance: 58.2
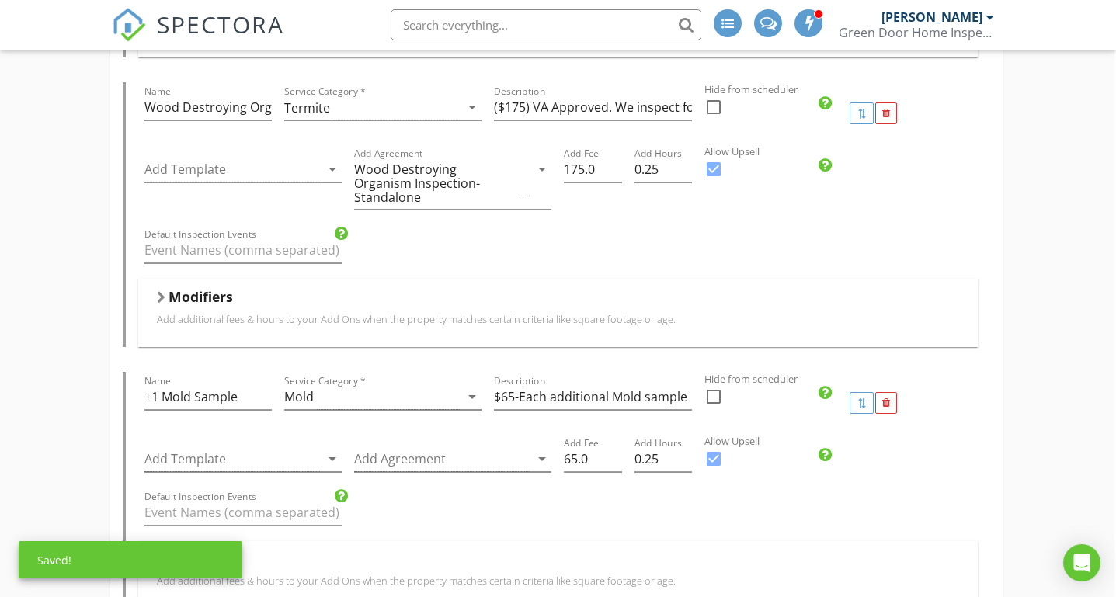
scroll to position [2140, 2]
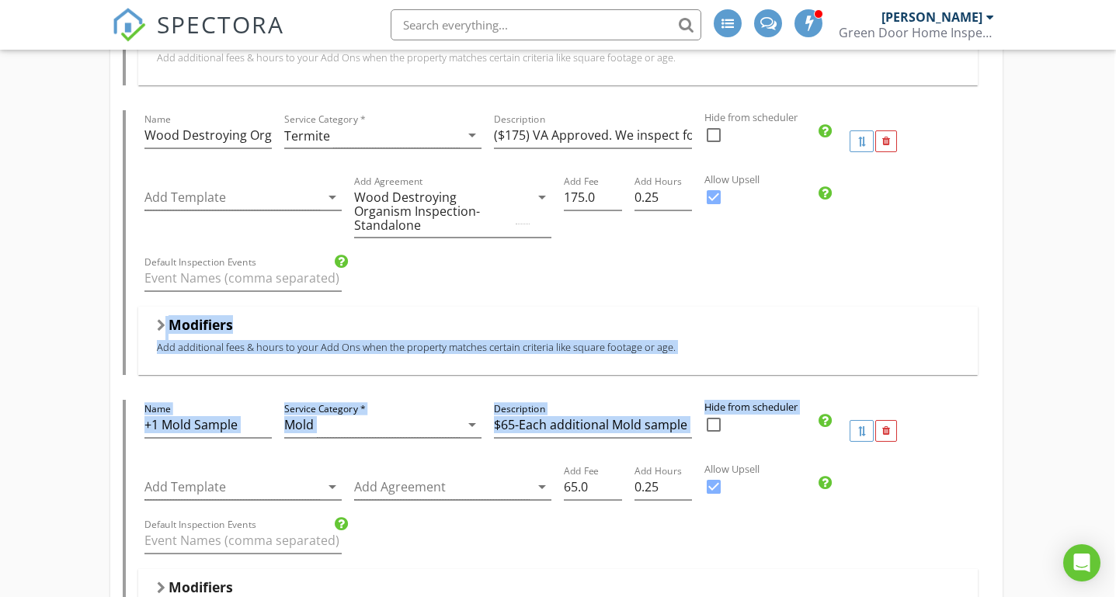
drag, startPoint x: 865, startPoint y: 429, endPoint x: 866, endPoint y: 311, distance: 118.8
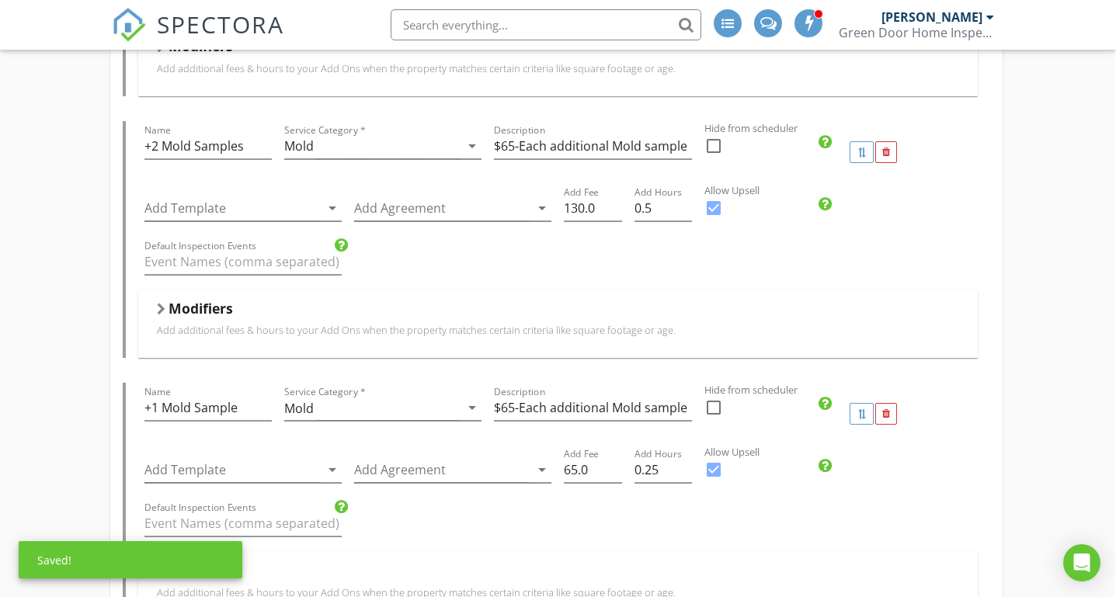
scroll to position [1866, 2]
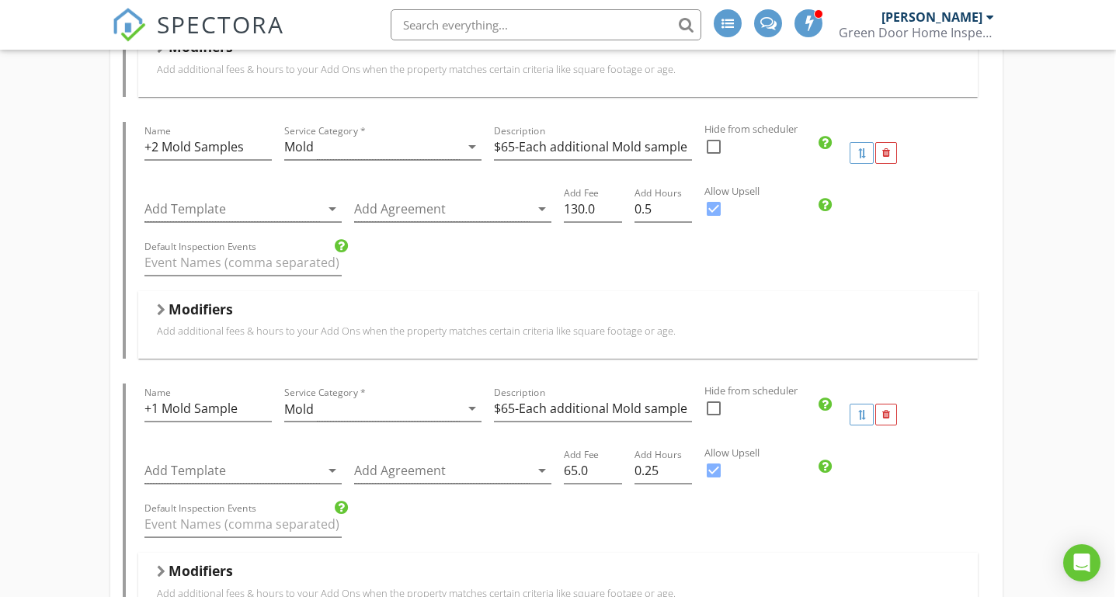
drag, startPoint x: 863, startPoint y: 416, endPoint x: 863, endPoint y: 383, distance: 33.4
click at [863, 384] on div "Name +1 Mold Sample Service Category * Mold arrow_drop_down Description $65-Eac…" at bounding box center [558, 415] width 840 height 62
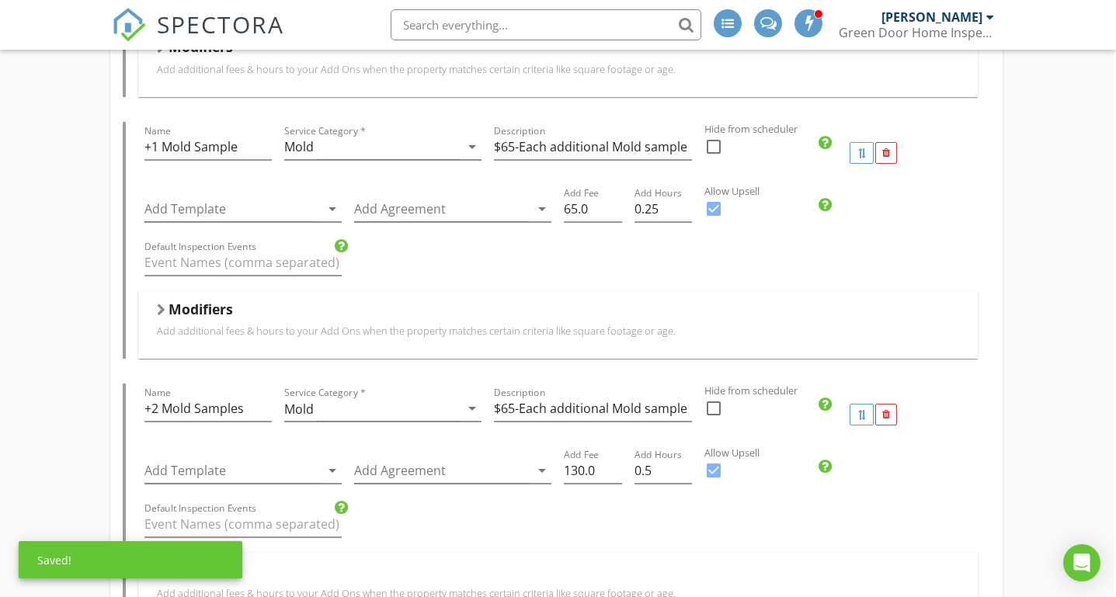
click at [50, 268] on div "Full Home Inspection Name Full Home Inspection Service Category * Residential a…" at bounding box center [556, 268] width 1116 height 3886
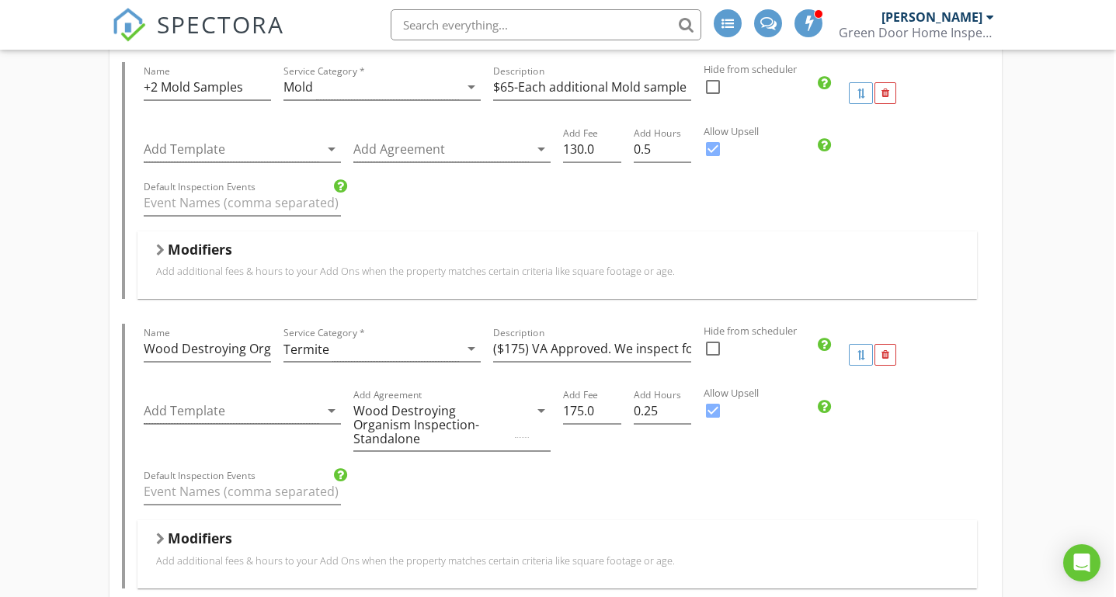
scroll to position [2462, 2]
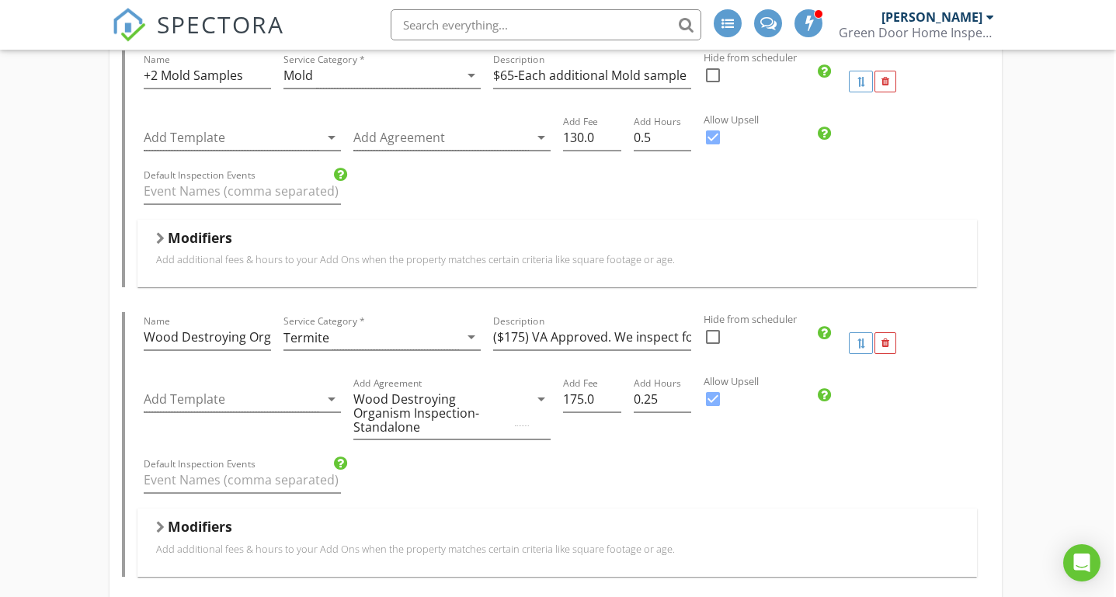
drag, startPoint x: 864, startPoint y: 345, endPoint x: 864, endPoint y: 323, distance: 22.5
click at [864, 323] on div "Name Wood Destroying Organism Inspection (WDO) Service Category * Termite arrow…" at bounding box center [557, 343] width 840 height 62
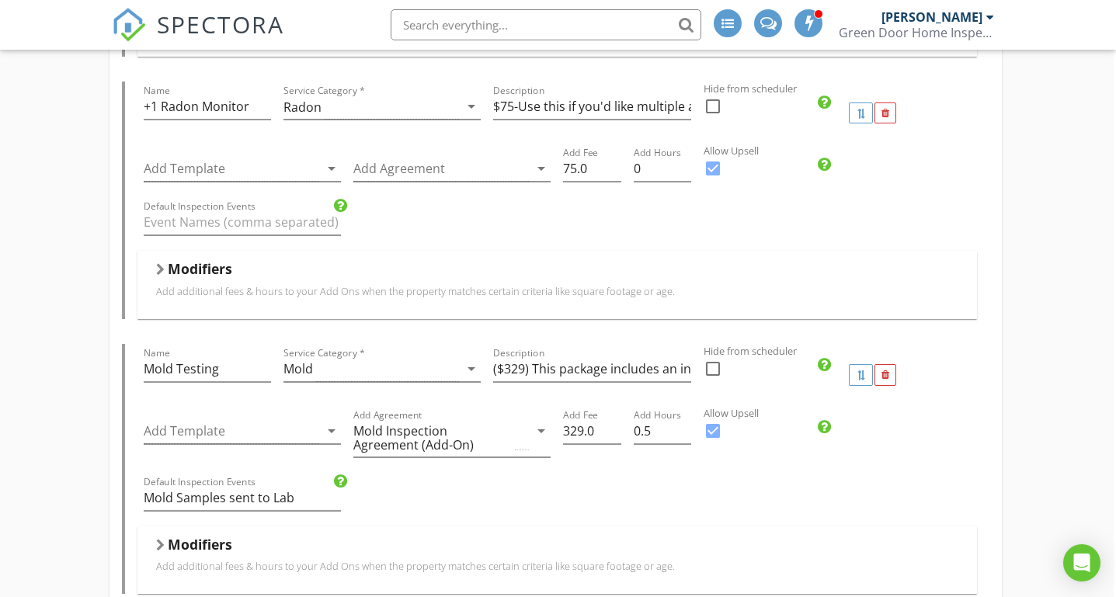
scroll to position [1616, 2]
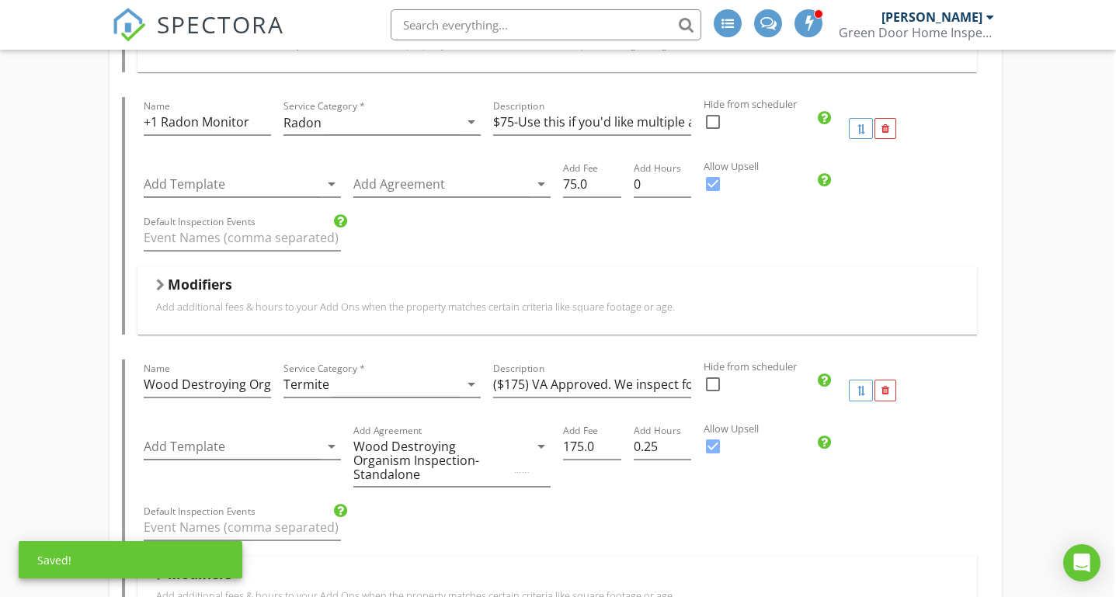
click at [50, 269] on div "Full Home Inspection Name Full Home Inspection Service Category * Residential a…" at bounding box center [556, 518] width 1116 height 3886
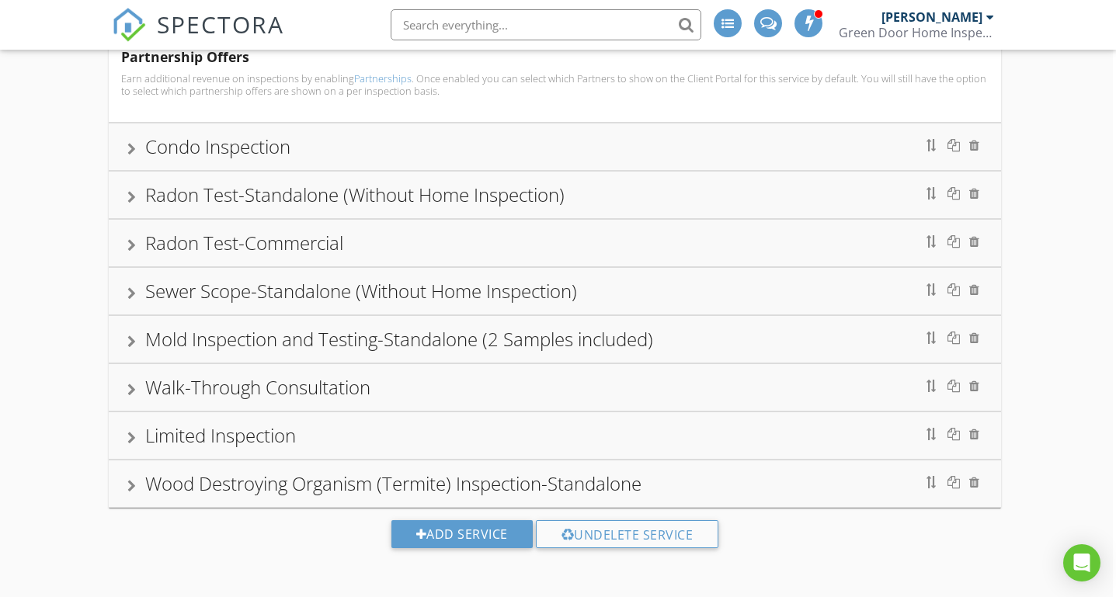
scroll to position [3479, 3]
click at [134, 153] on div at bounding box center [131, 149] width 9 height 12
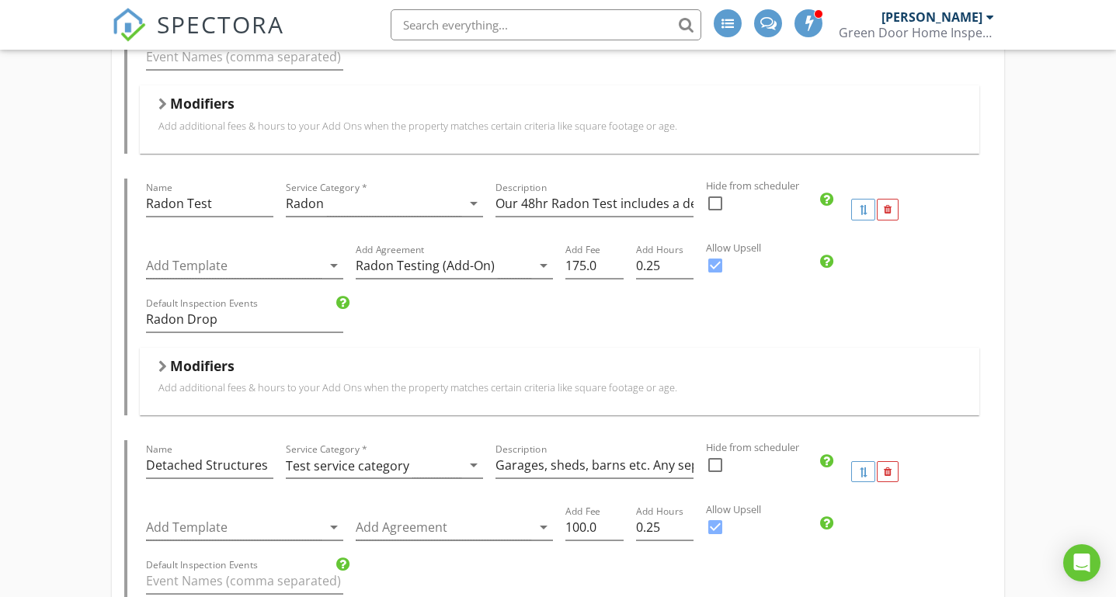
scroll to position [786, 0]
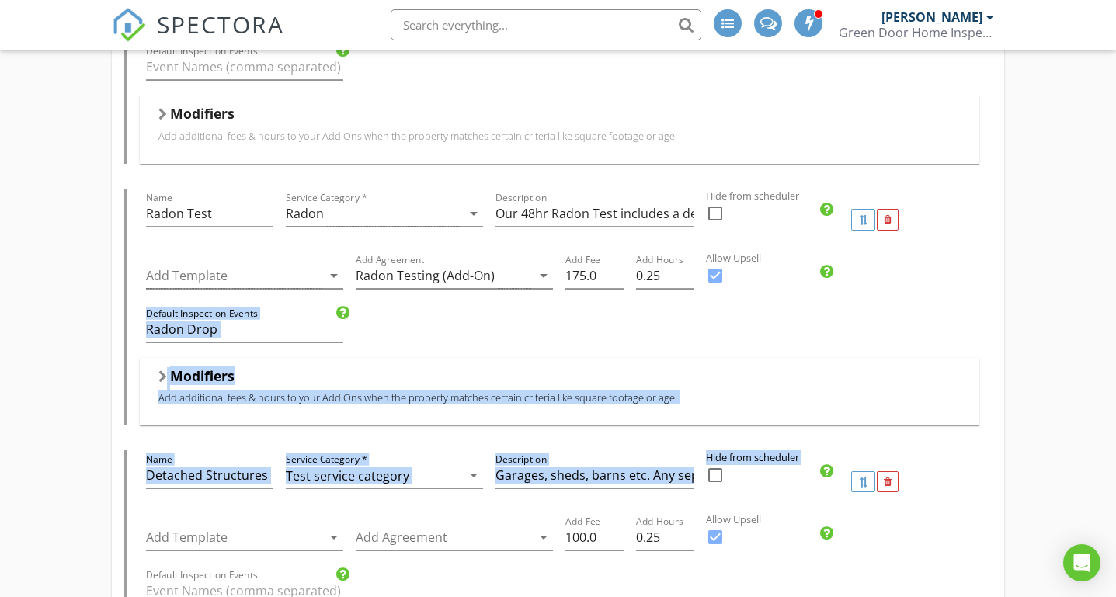
drag, startPoint x: 862, startPoint y: 477, endPoint x: 861, endPoint y: 296, distance: 180.9
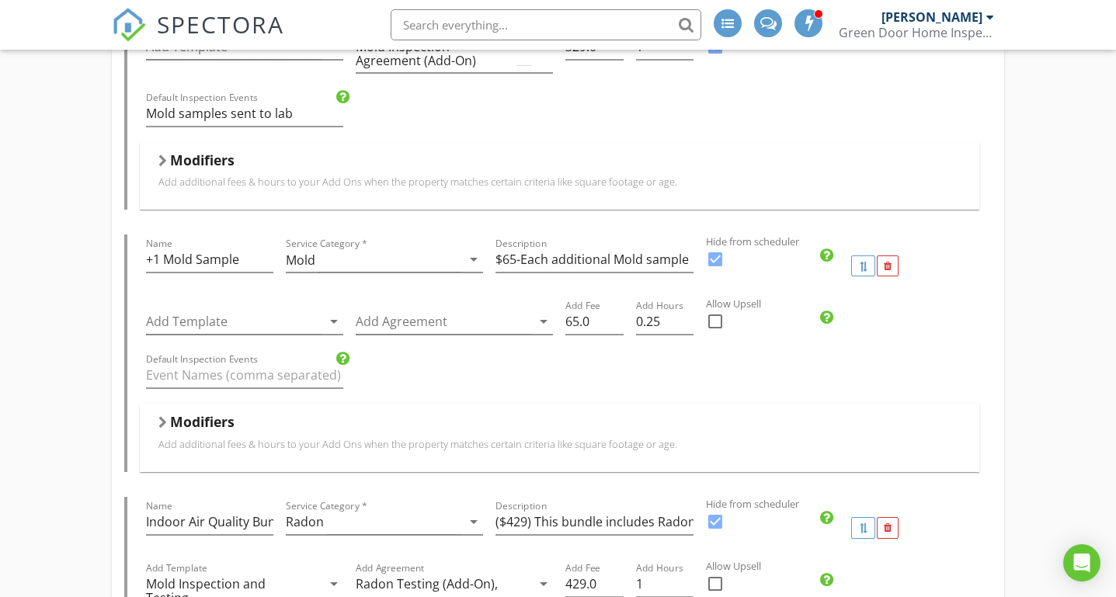
scroll to position [1714, 0]
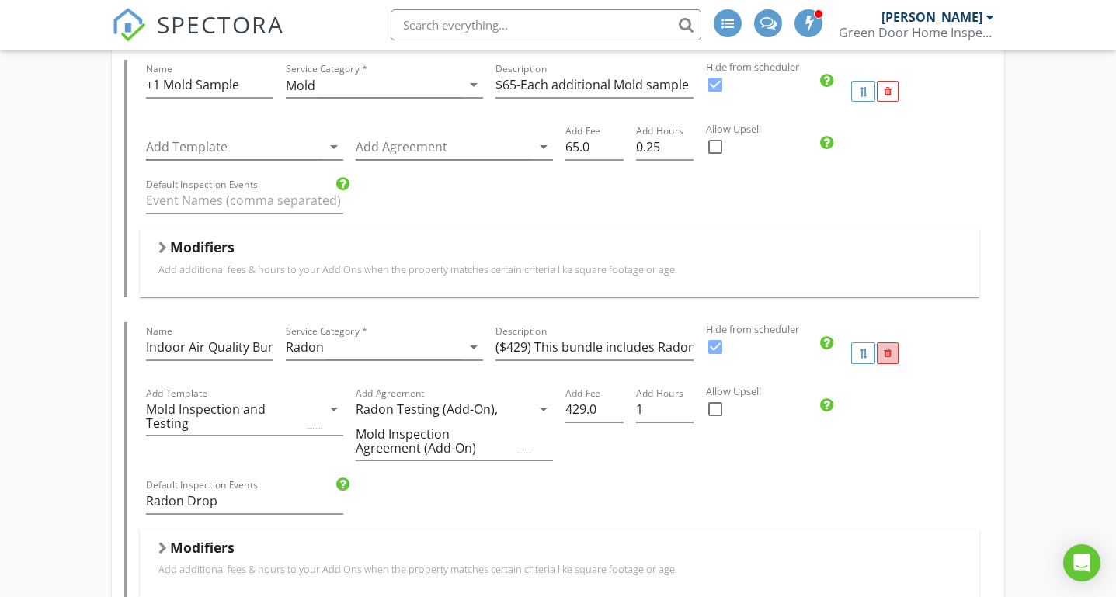
click at [882, 352] on div at bounding box center [887, 353] width 22 height 22
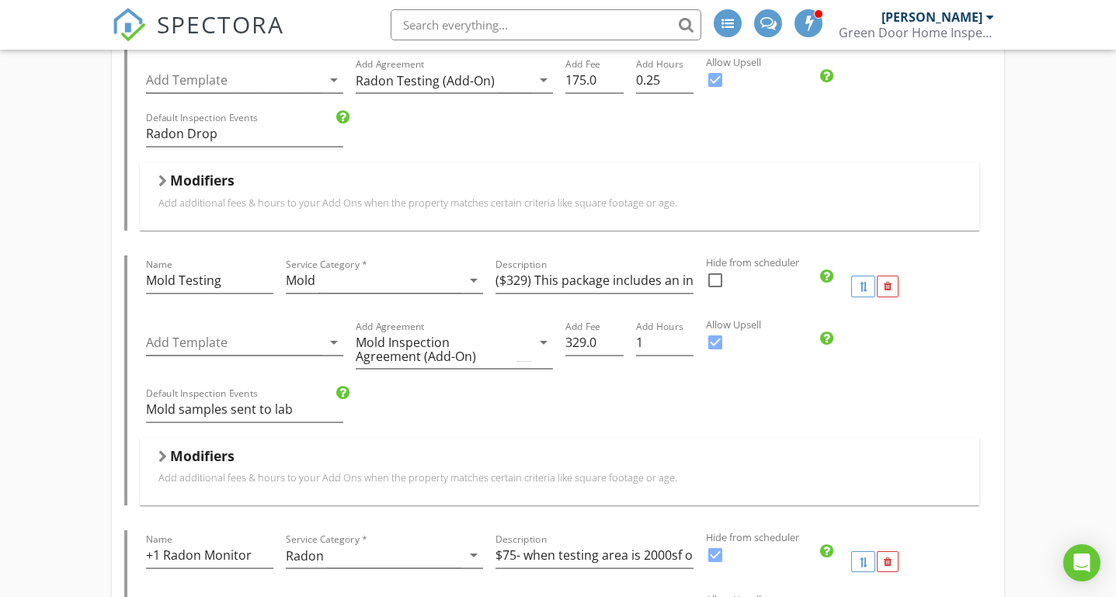
scroll to position [1251, 0]
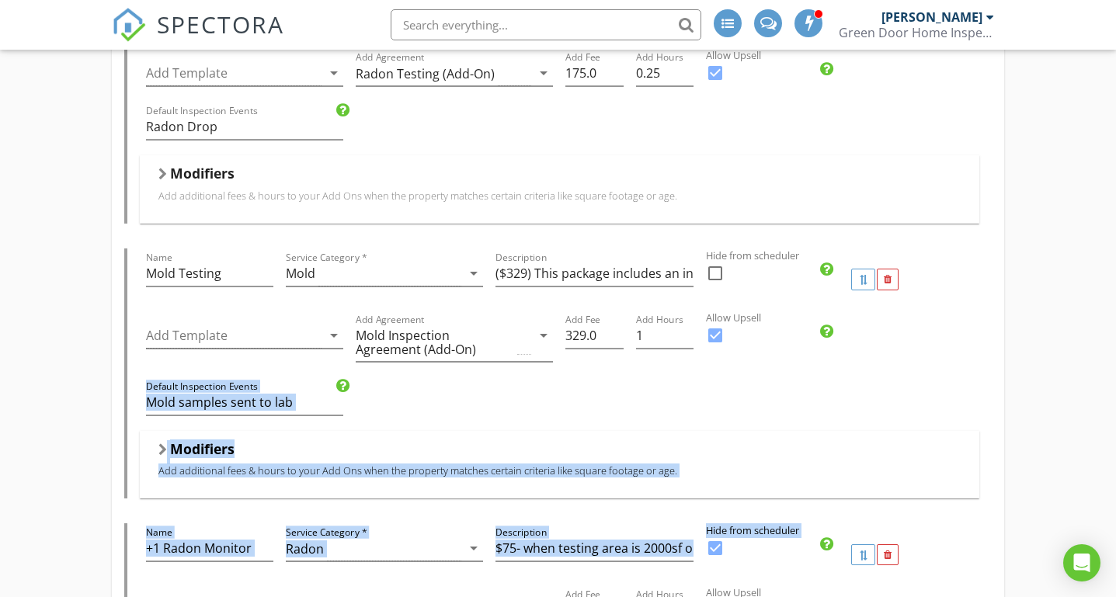
drag, startPoint x: 862, startPoint y: 557, endPoint x: 876, endPoint y: 374, distance: 183.8
click at [876, 374] on div "Name Detached Structures Service Category * Test service category arrow_drop_do…" at bounding box center [558, 236] width 868 height 1574
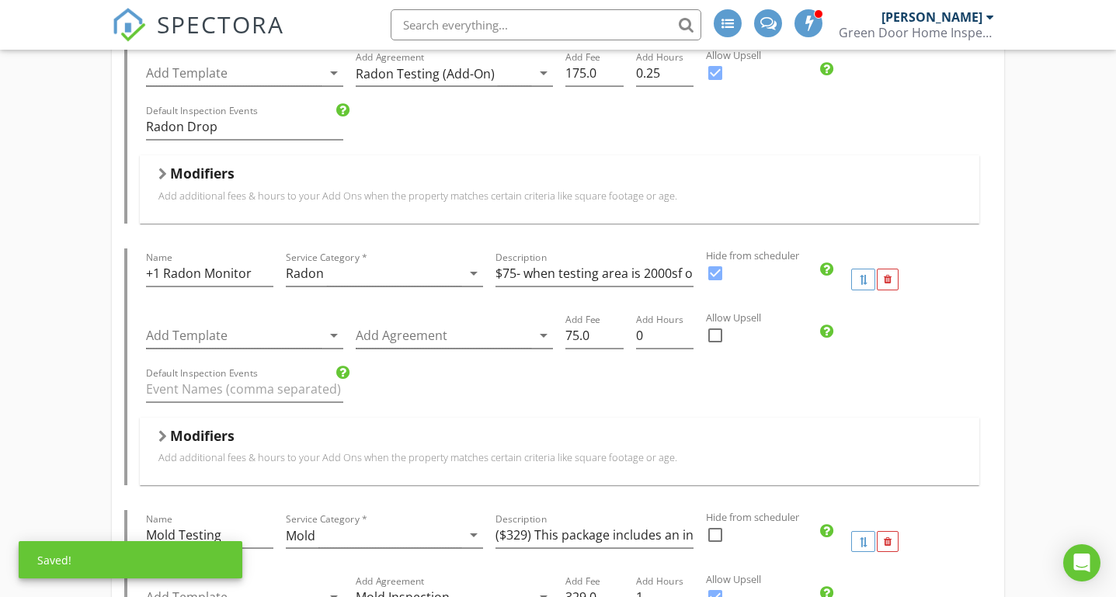
click at [54, 231] on div "Full Home Inspection Name Full Home Inspection Service Category * Residential a…" at bounding box center [558, 345] width 1116 height 2810
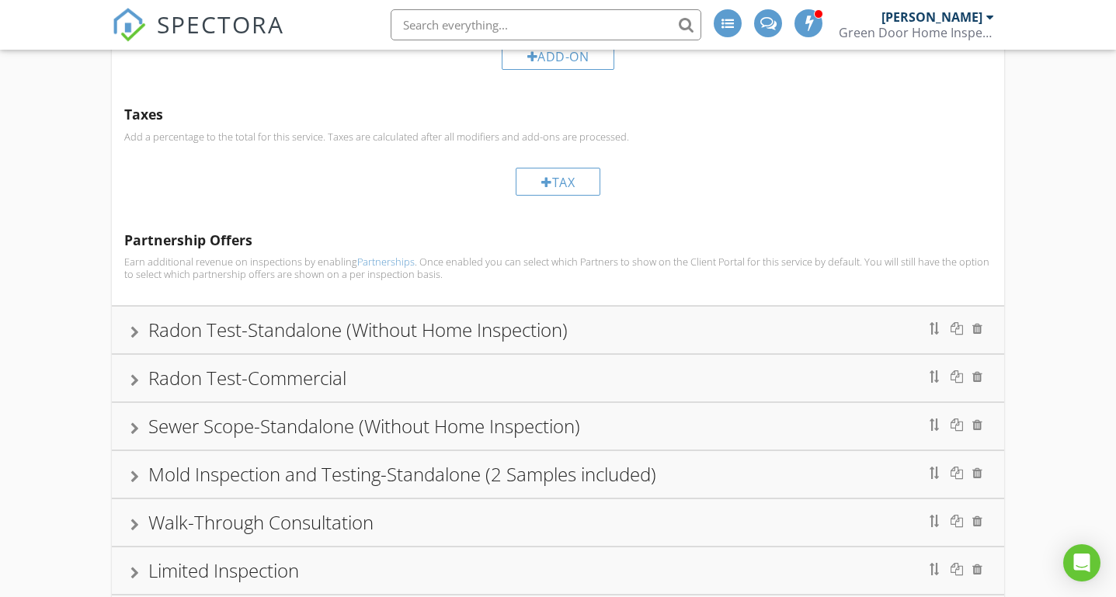
scroll to position [2404, 0]
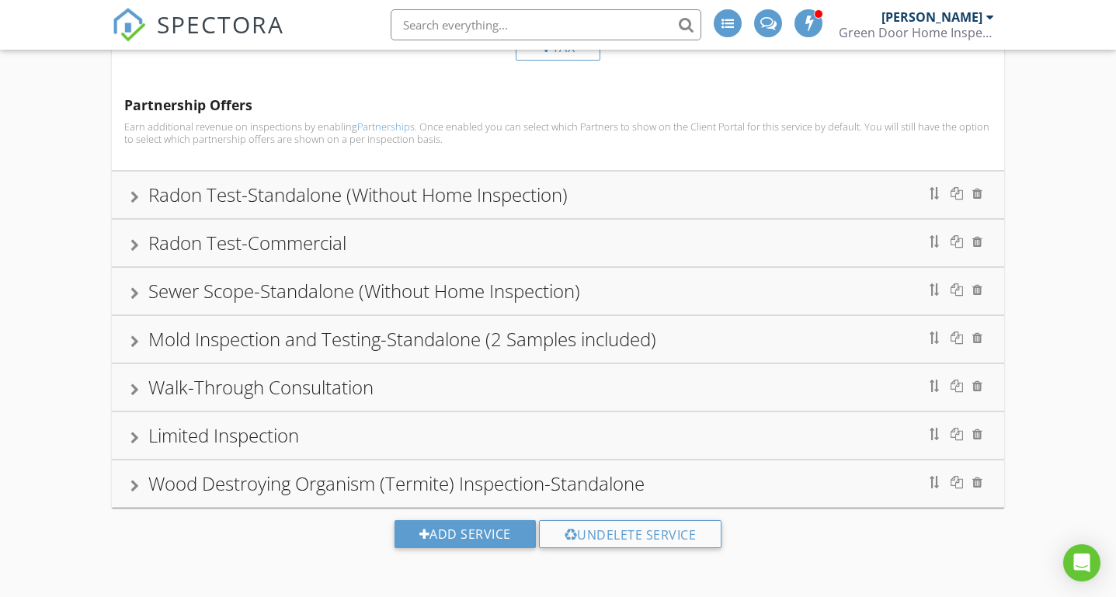
click at [132, 192] on div at bounding box center [134, 197] width 9 height 12
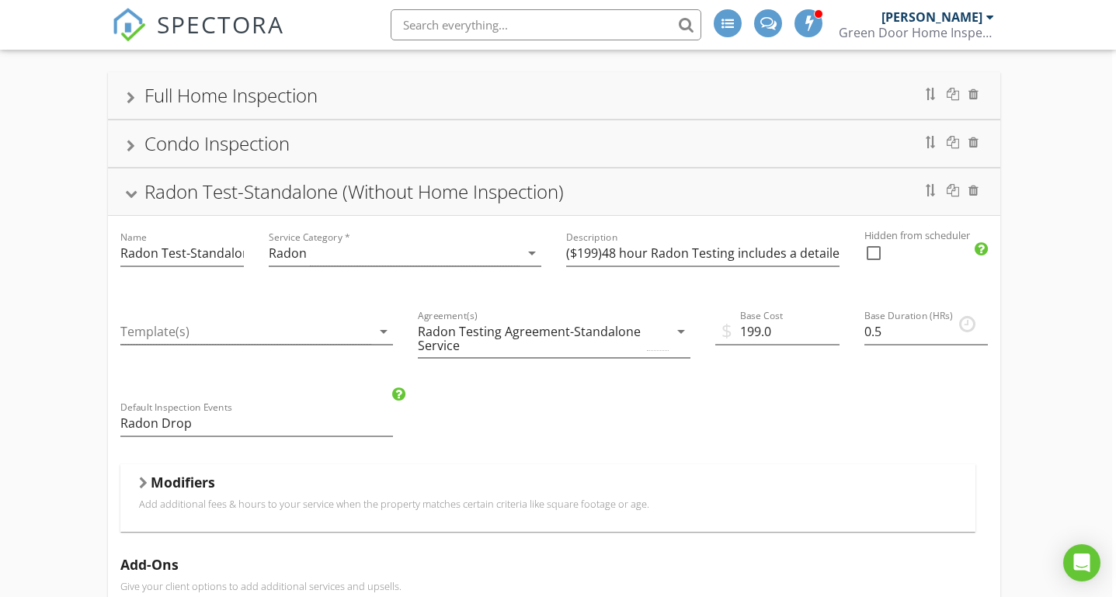
scroll to position [147, 4]
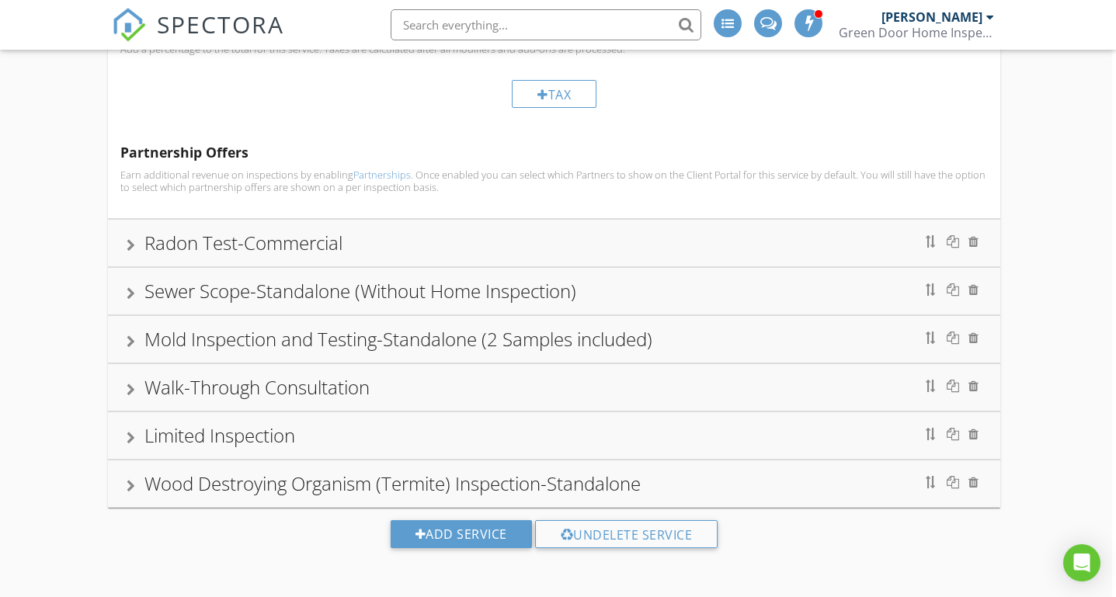
scroll to position [1080, 4]
click at [123, 290] on div "Sewer Scope-Standalone (Without Home Inspection)" at bounding box center [554, 292] width 893 height 47
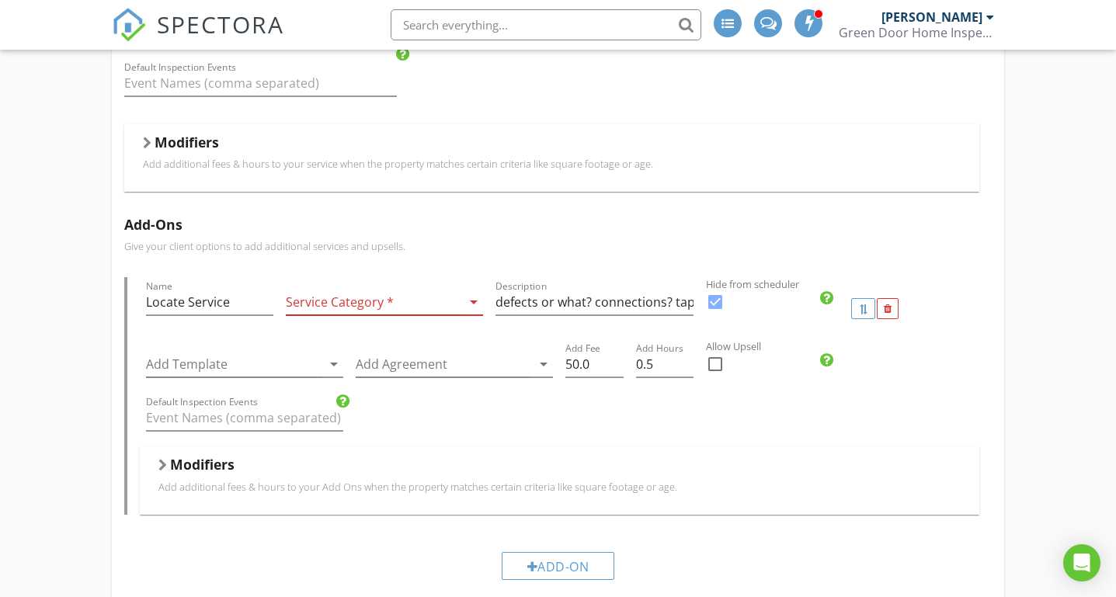
scroll to position [584, 0]
click at [431, 299] on div at bounding box center [373, 299] width 175 height 26
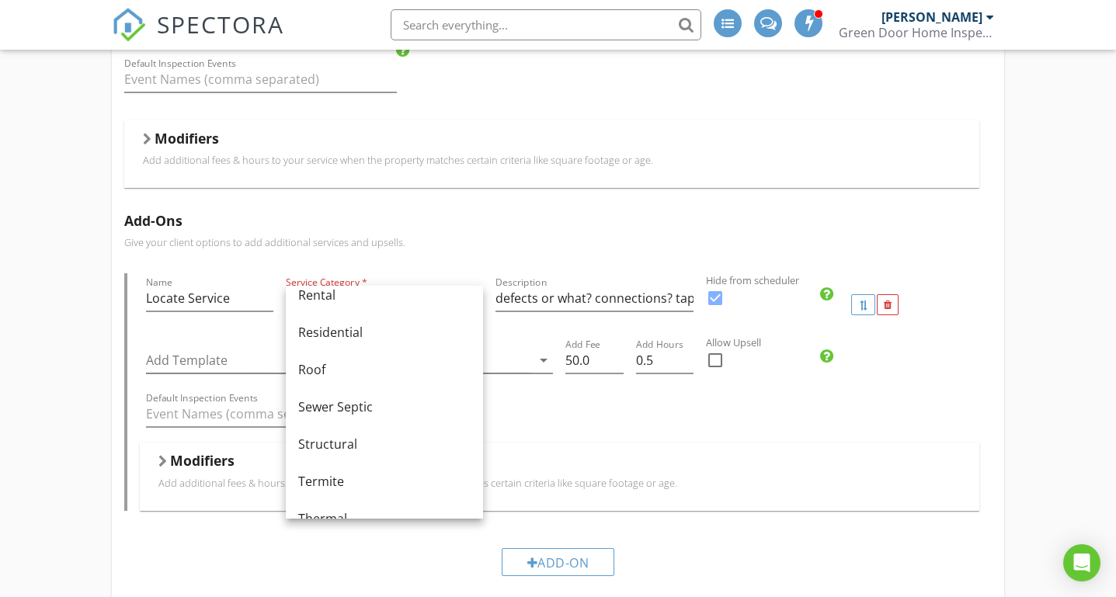
scroll to position [759, 0]
click at [388, 401] on div "Sewer Septic" at bounding box center [384, 408] width 172 height 19
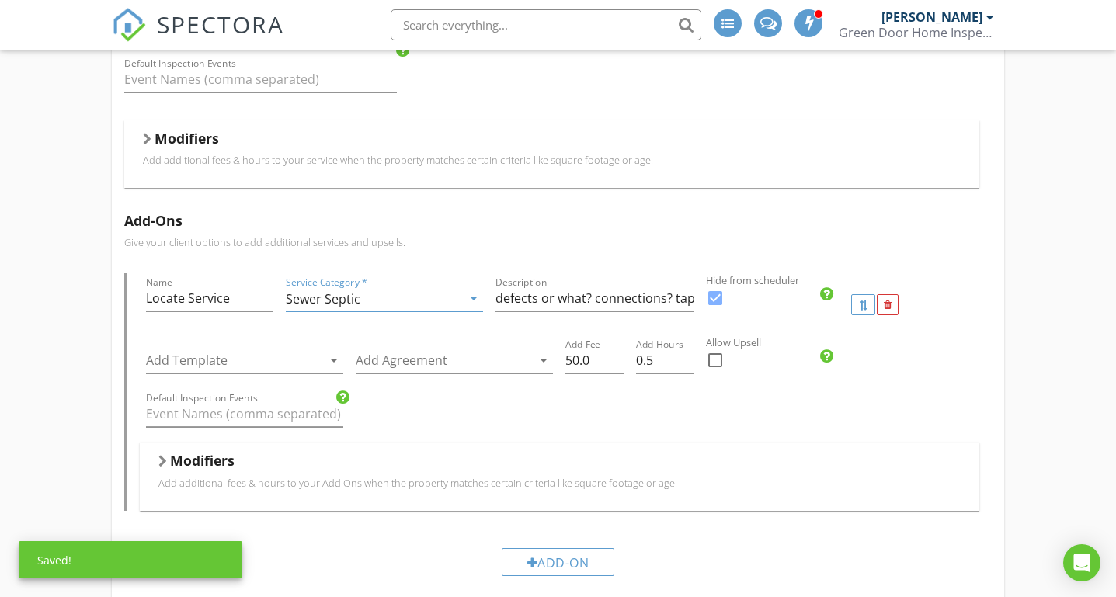
click at [41, 385] on div "Full Home Inspection Name Full Home Inspection Service Category * Residential a…" at bounding box center [558, 350] width 1116 height 1487
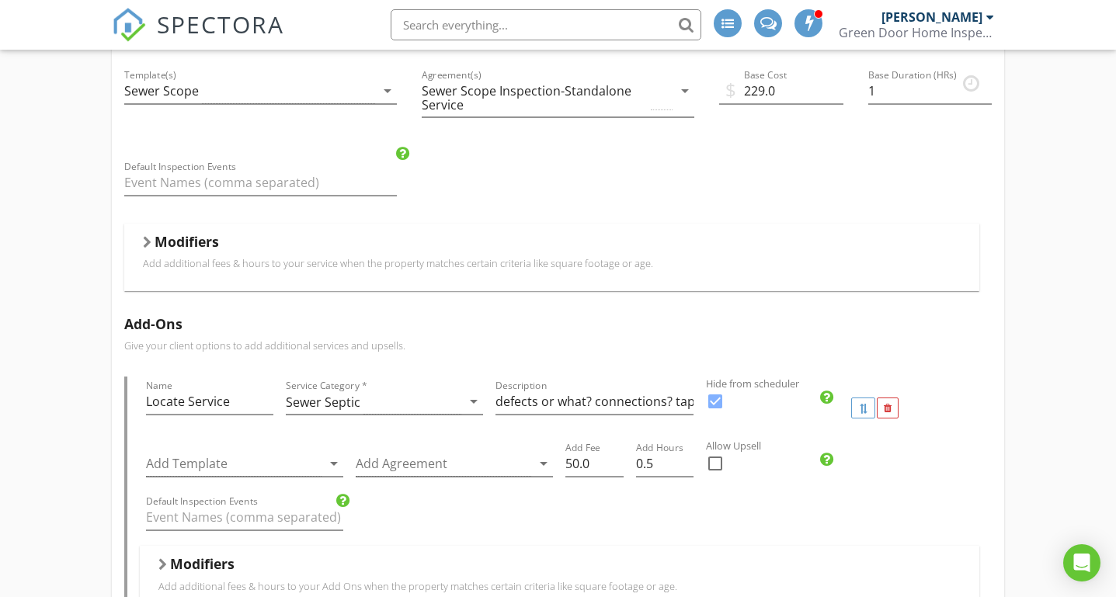
scroll to position [578, 0]
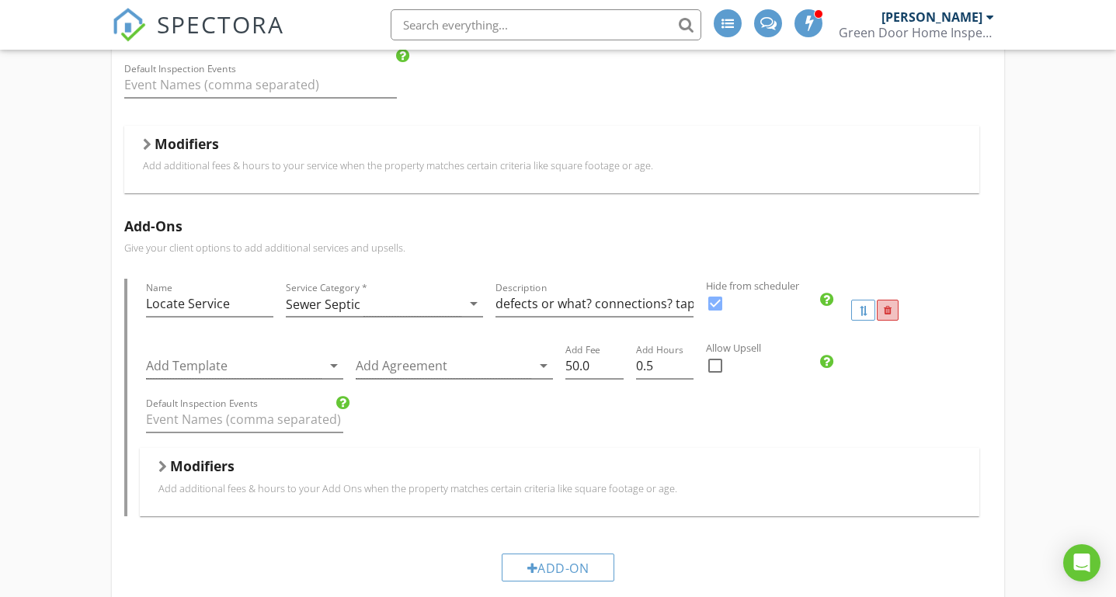
click at [886, 318] on div at bounding box center [887, 311] width 22 height 22
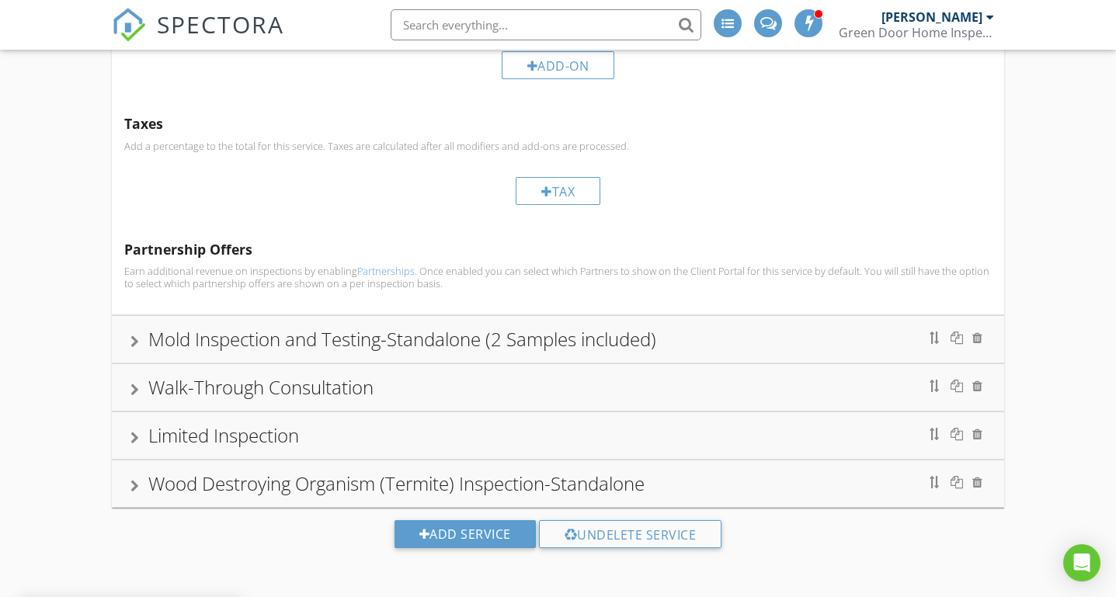
scroll to position [806, 0]
click at [134, 483] on div at bounding box center [134, 486] width 9 height 12
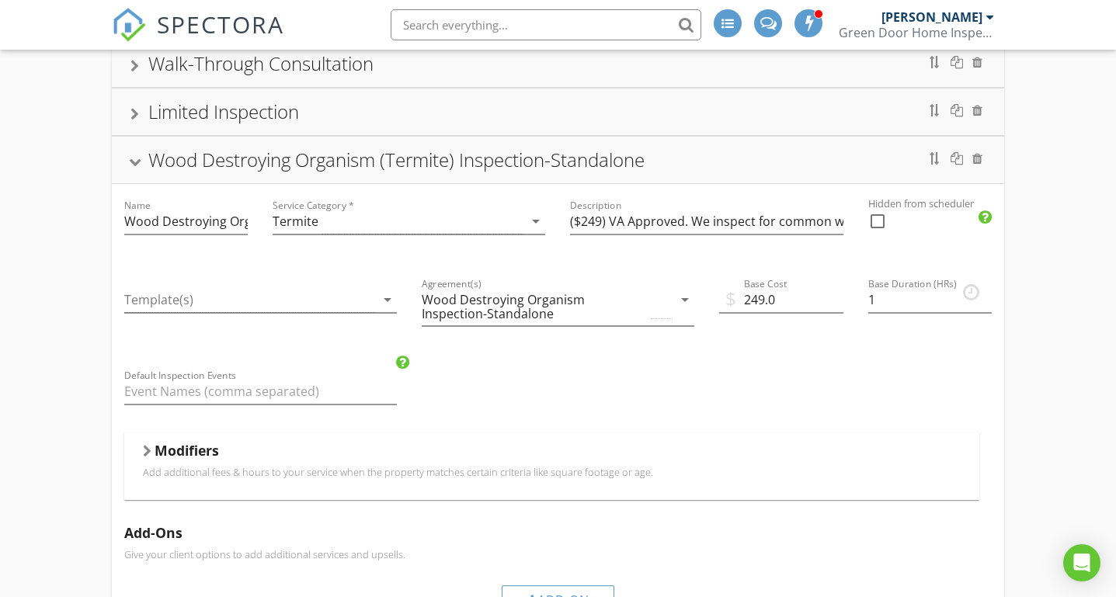
scroll to position [507, 0]
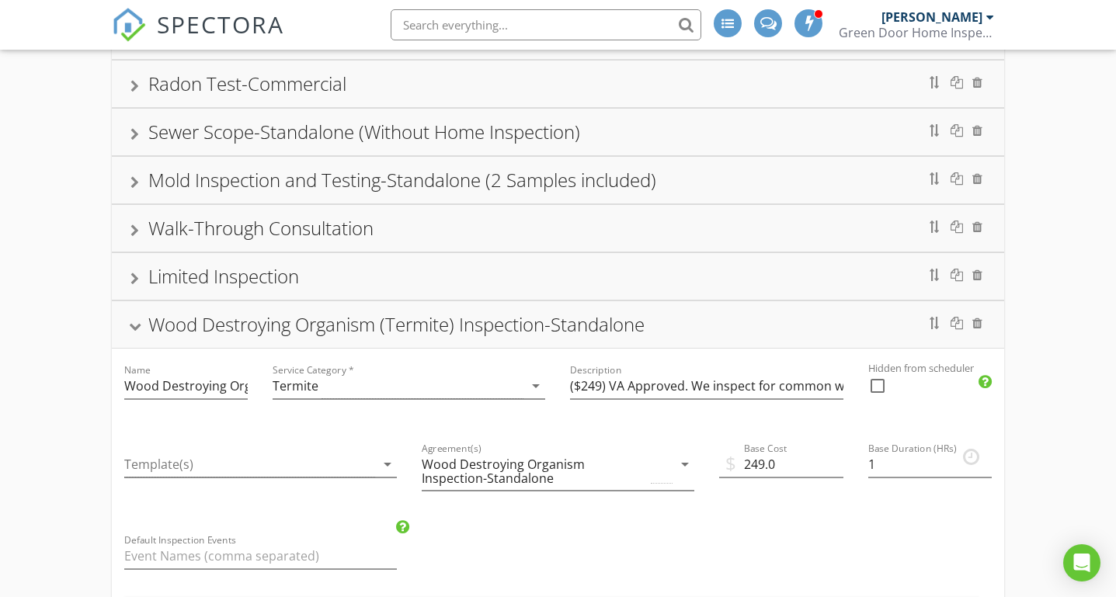
click at [135, 323] on div at bounding box center [134, 326] width 12 height 9
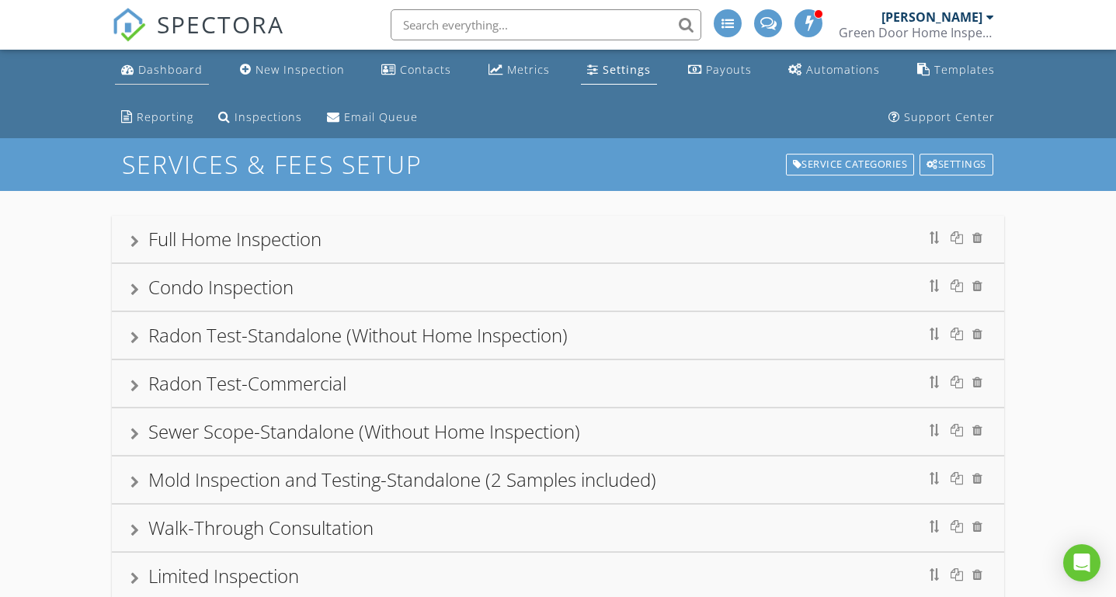
scroll to position [0, 0]
